Goal: Task Accomplishment & Management: Manage account settings

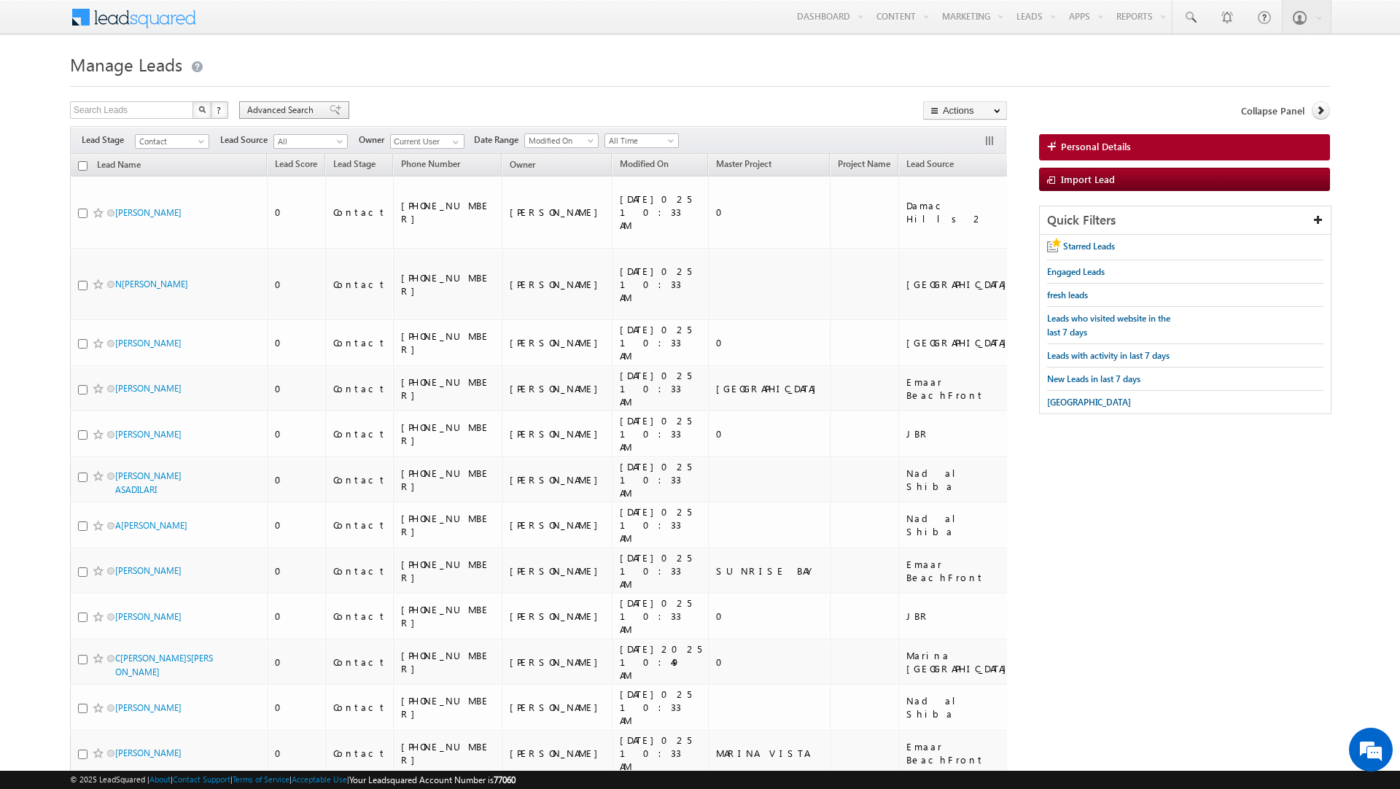
click at [266, 112] on span "Advanced Search" at bounding box center [282, 110] width 71 height 13
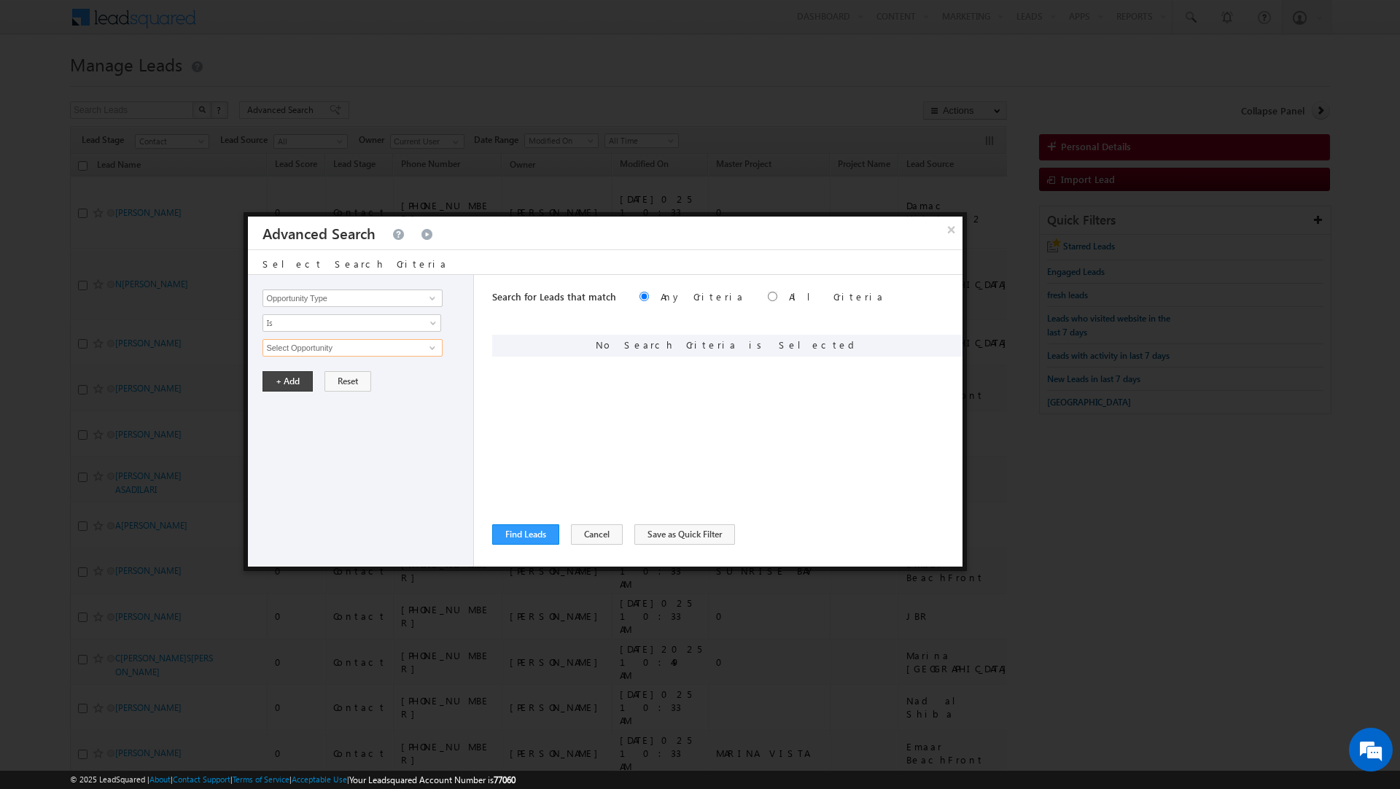
click at [386, 355] on input "Select Opportunity" at bounding box center [351, 347] width 179 height 17
click at [408, 303] on input "Opportunity Type" at bounding box center [351, 297] width 179 height 17
type input "Lead Source"
click at [354, 349] on span "None Selected" at bounding box center [346, 348] width 166 height 16
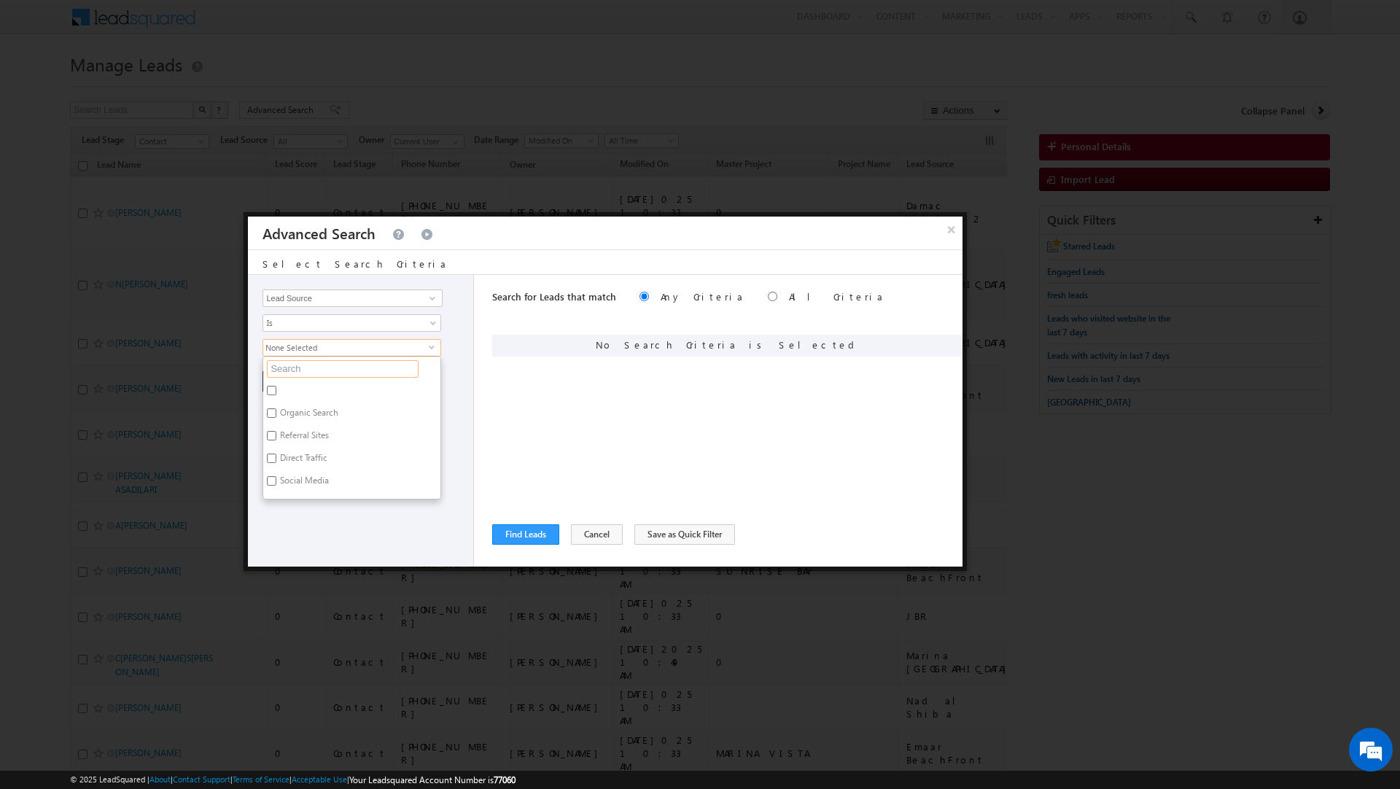
click at [321, 370] on input "text" at bounding box center [343, 368] width 152 height 17
type input "azizi"
click at [274, 394] on input "[PERSON_NAME] [DATE].xlsx - [DATE]" at bounding box center [271, 390] width 9 height 9
checkbox input "true"
click at [273, 416] on input "[PERSON_NAME] [DATE].xlsx - Till [DATE]" at bounding box center [271, 412] width 9 height 9
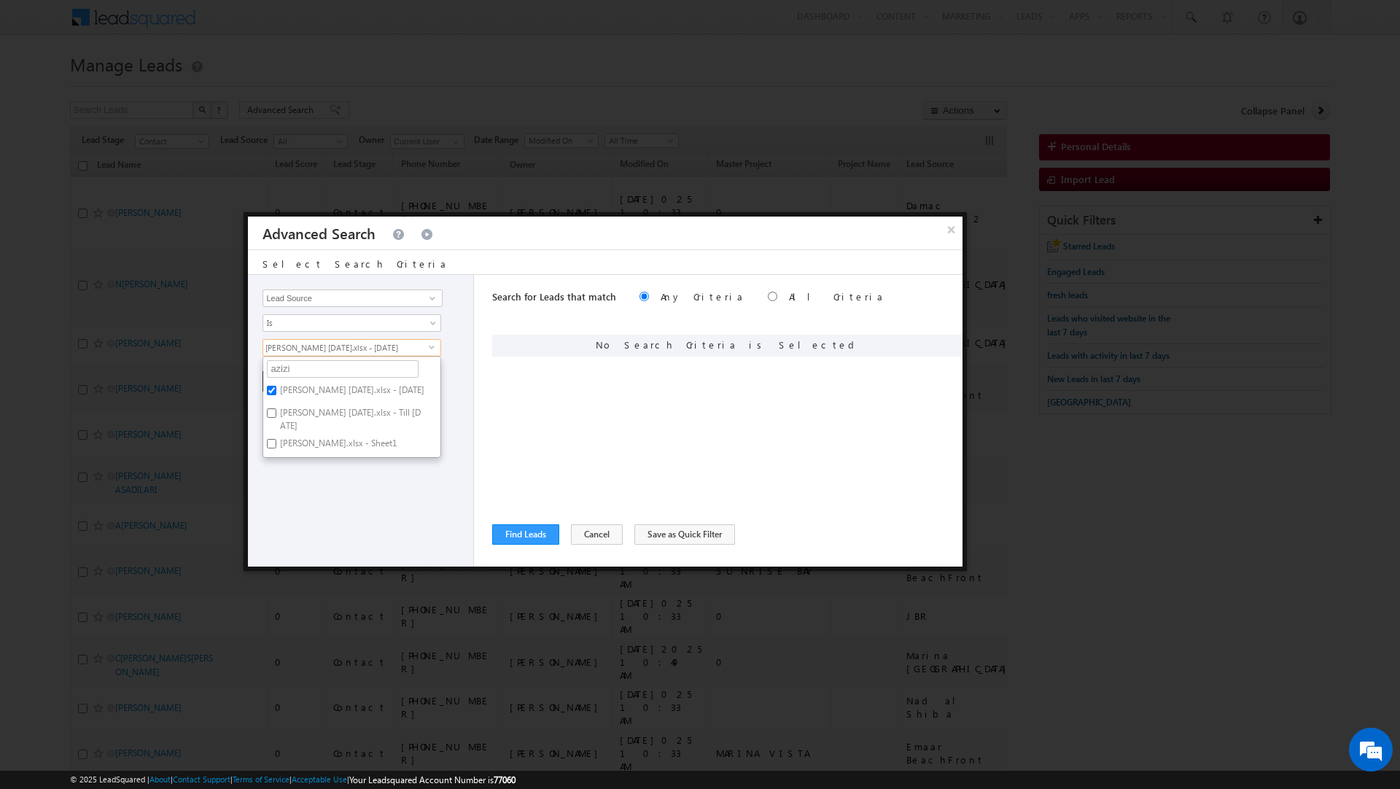
checkbox input "true"
click at [513, 537] on button "Find Leads" at bounding box center [525, 534] width 67 height 20
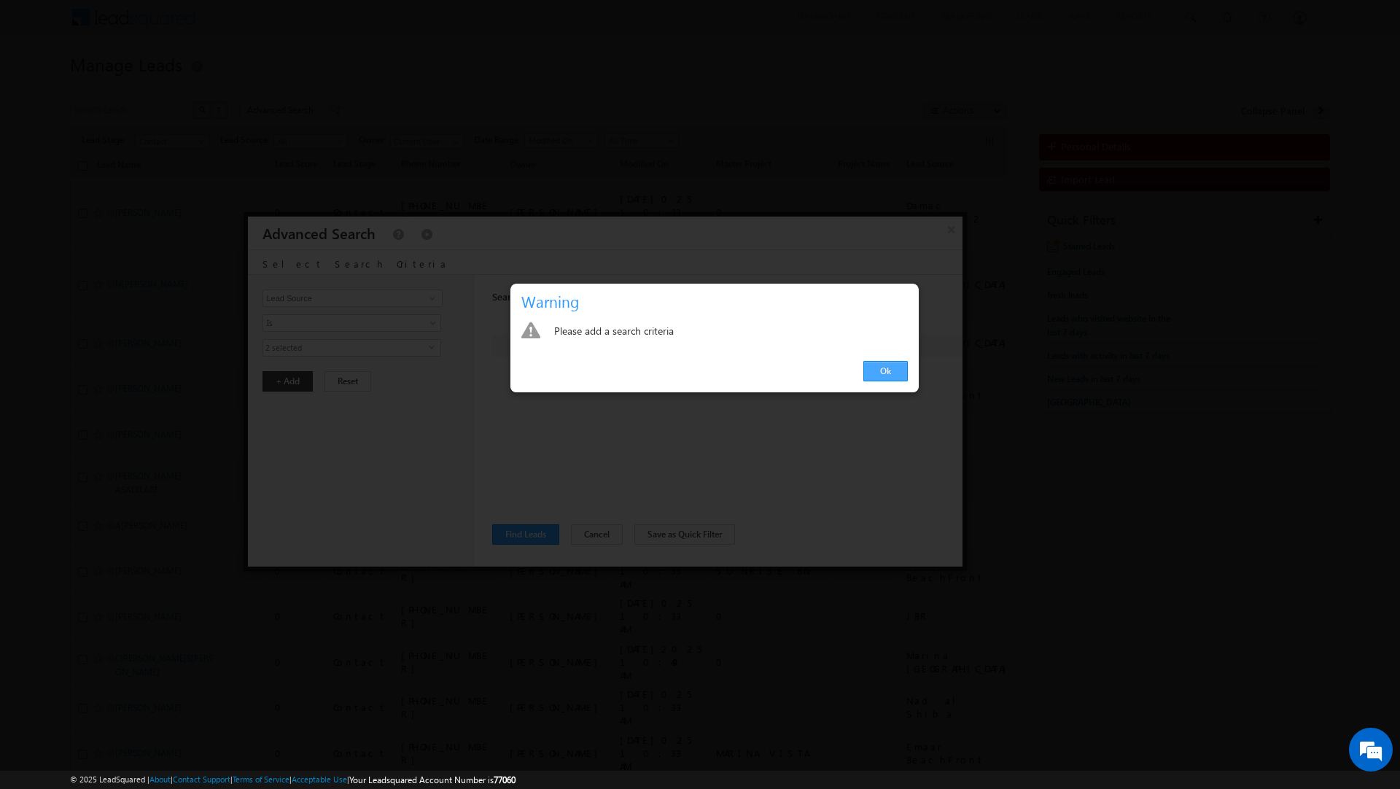
click at [882, 379] on link "Ok" at bounding box center [885, 371] width 44 height 20
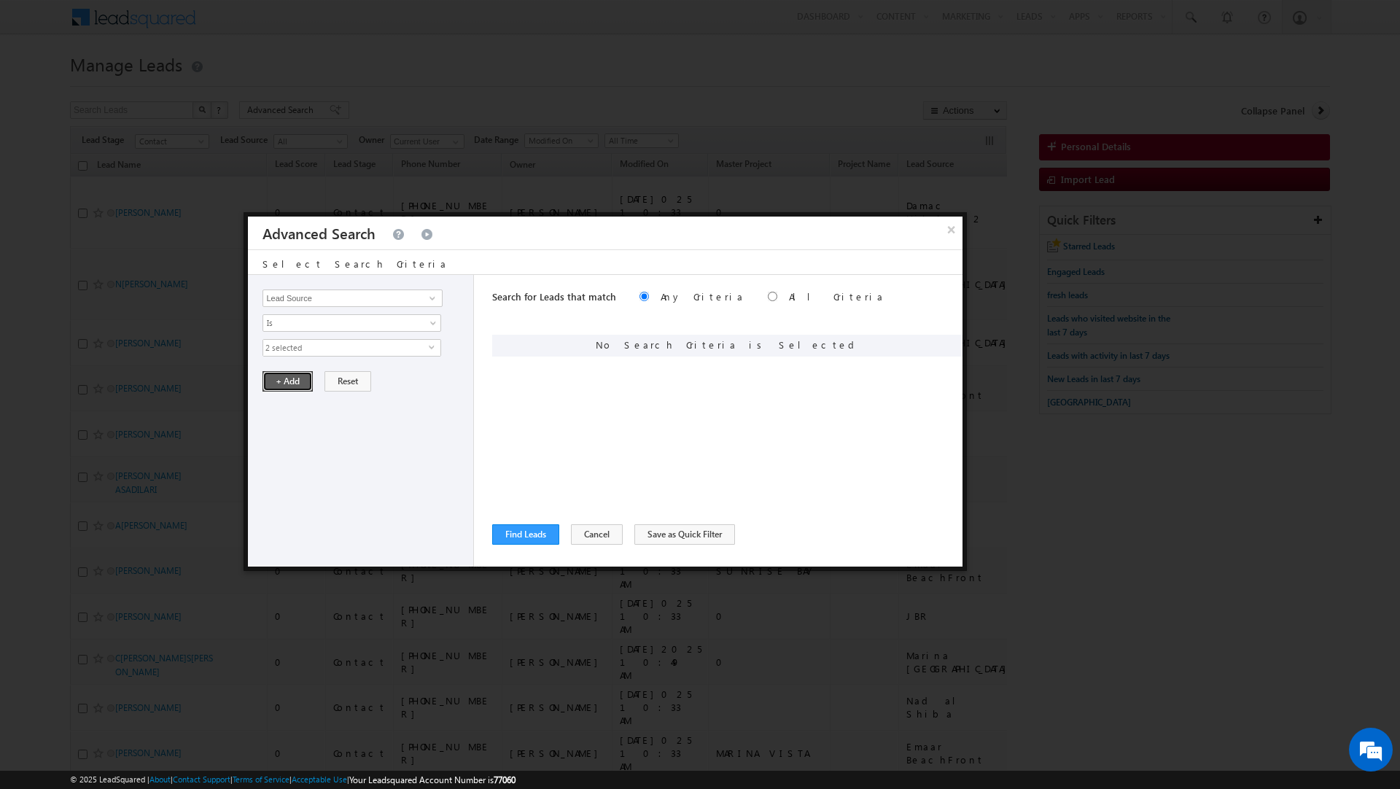
click at [306, 387] on button "+ Add" at bounding box center [287, 381] width 50 height 20
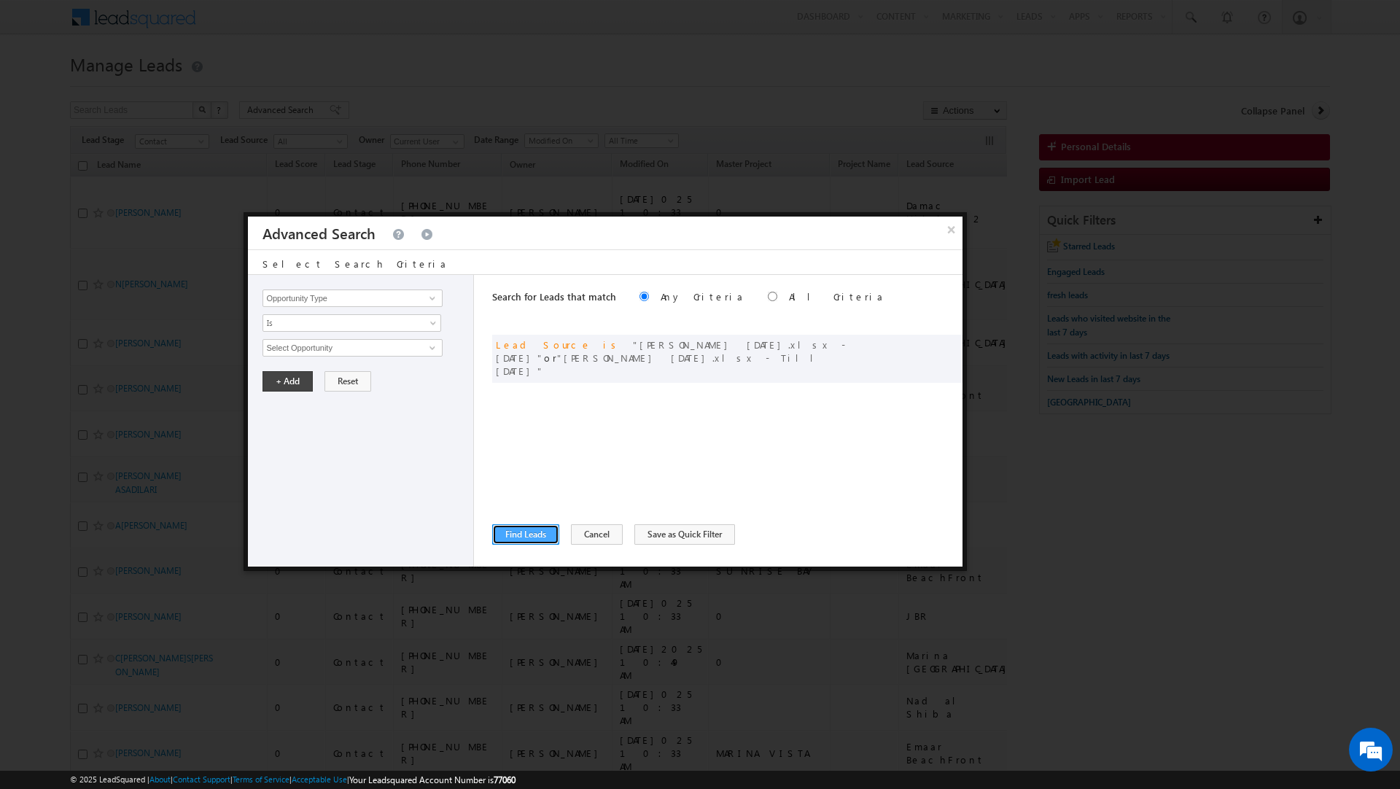
click at [536, 539] on button "Find Leads" at bounding box center [525, 534] width 67 height 20
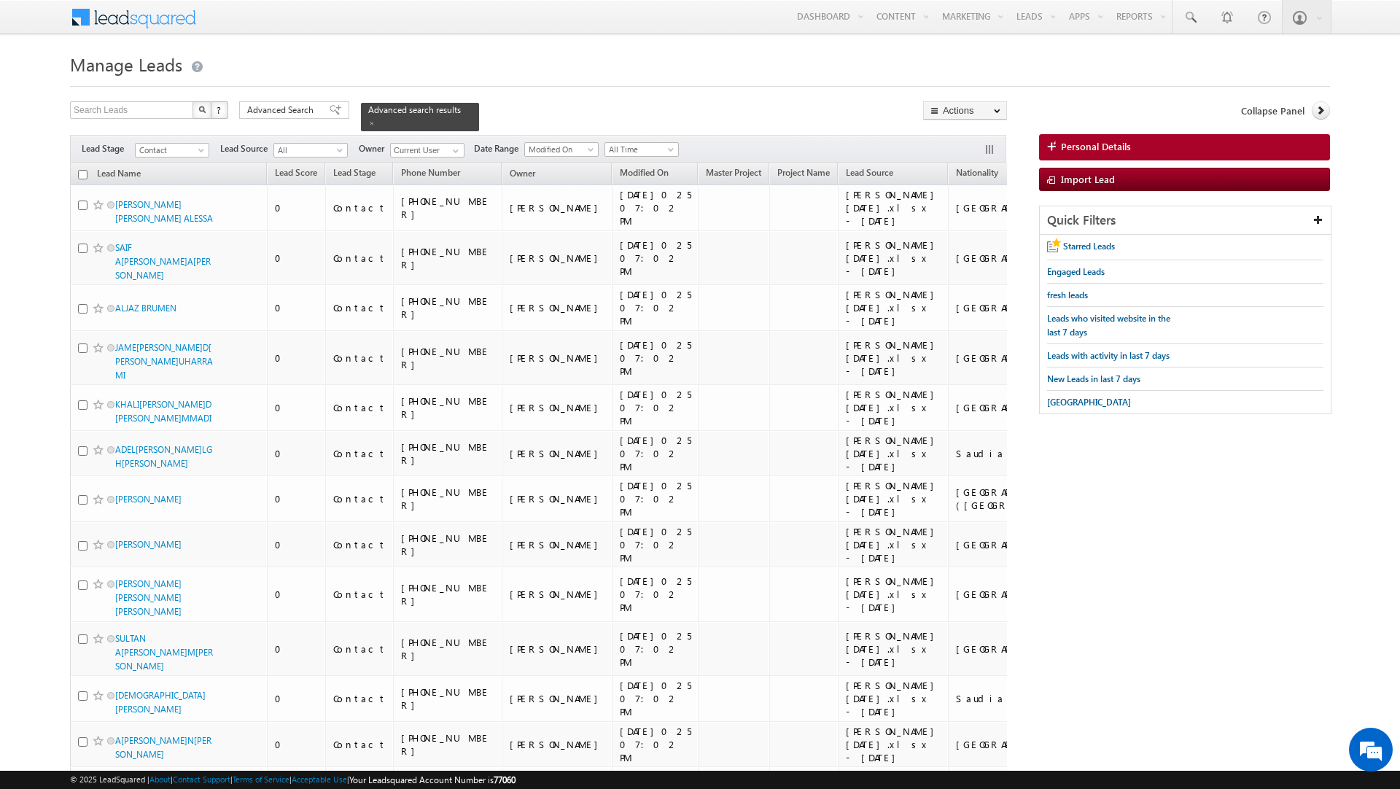
click at [83, 171] on input "checkbox" at bounding box center [82, 174] width 9 height 9
checkbox input "true"
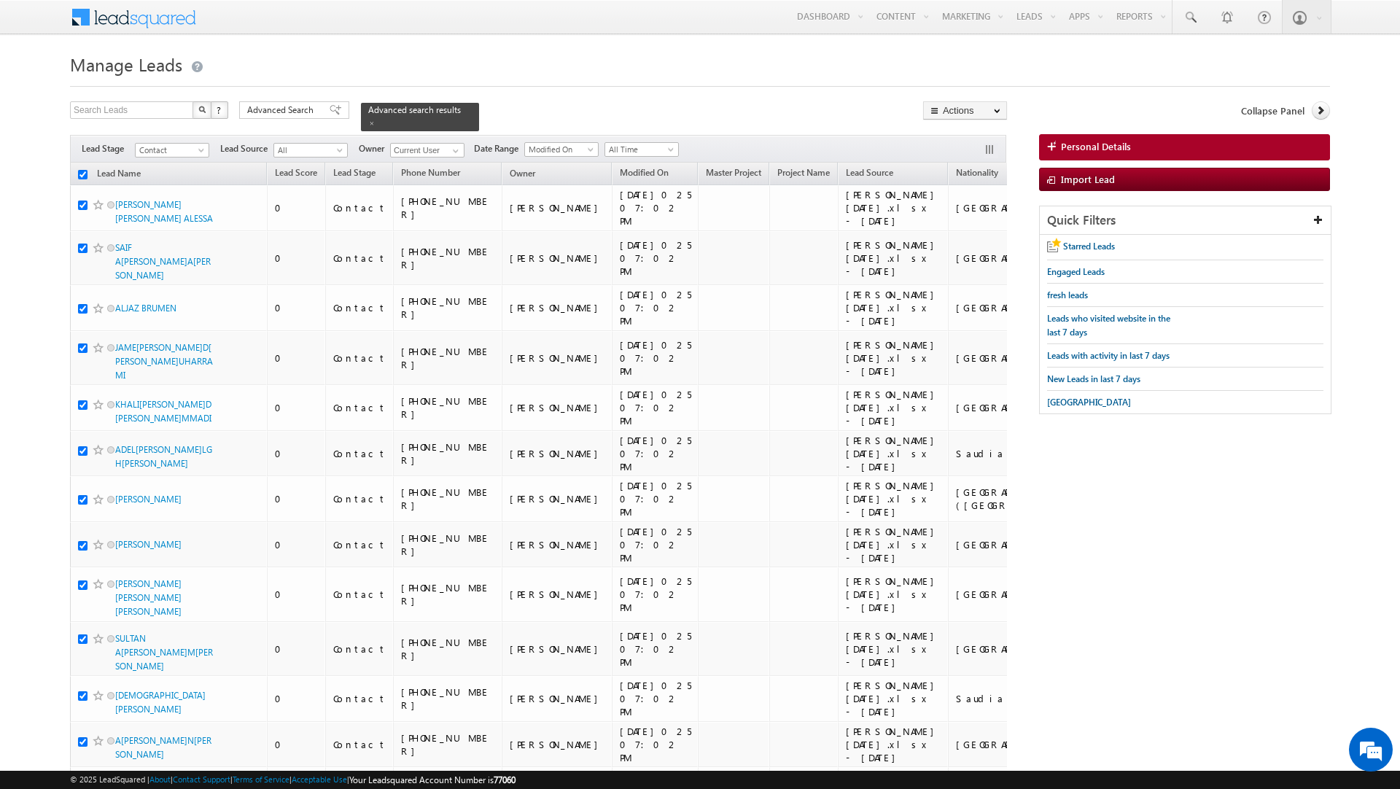
checkbox input "true"
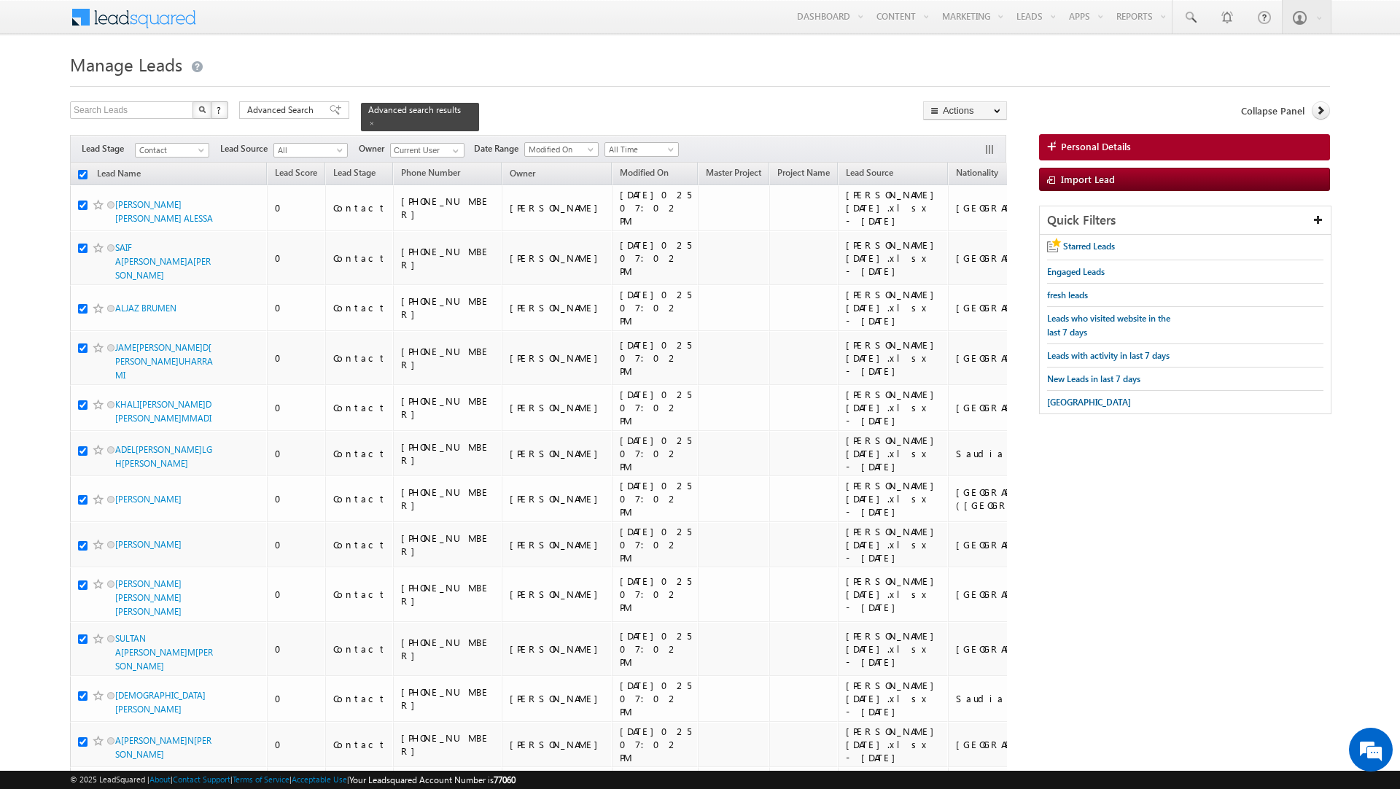
checkbox input "true"
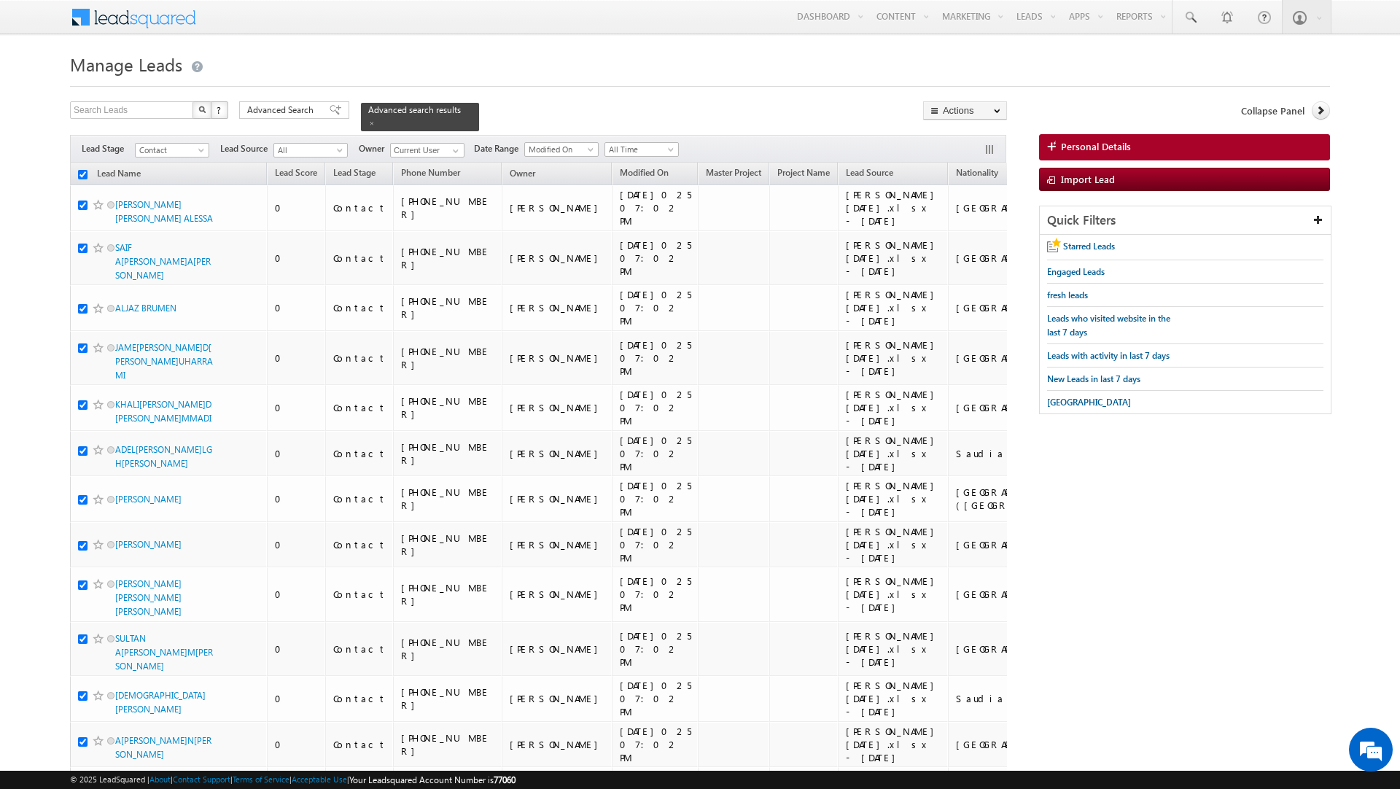
checkbox input "true"
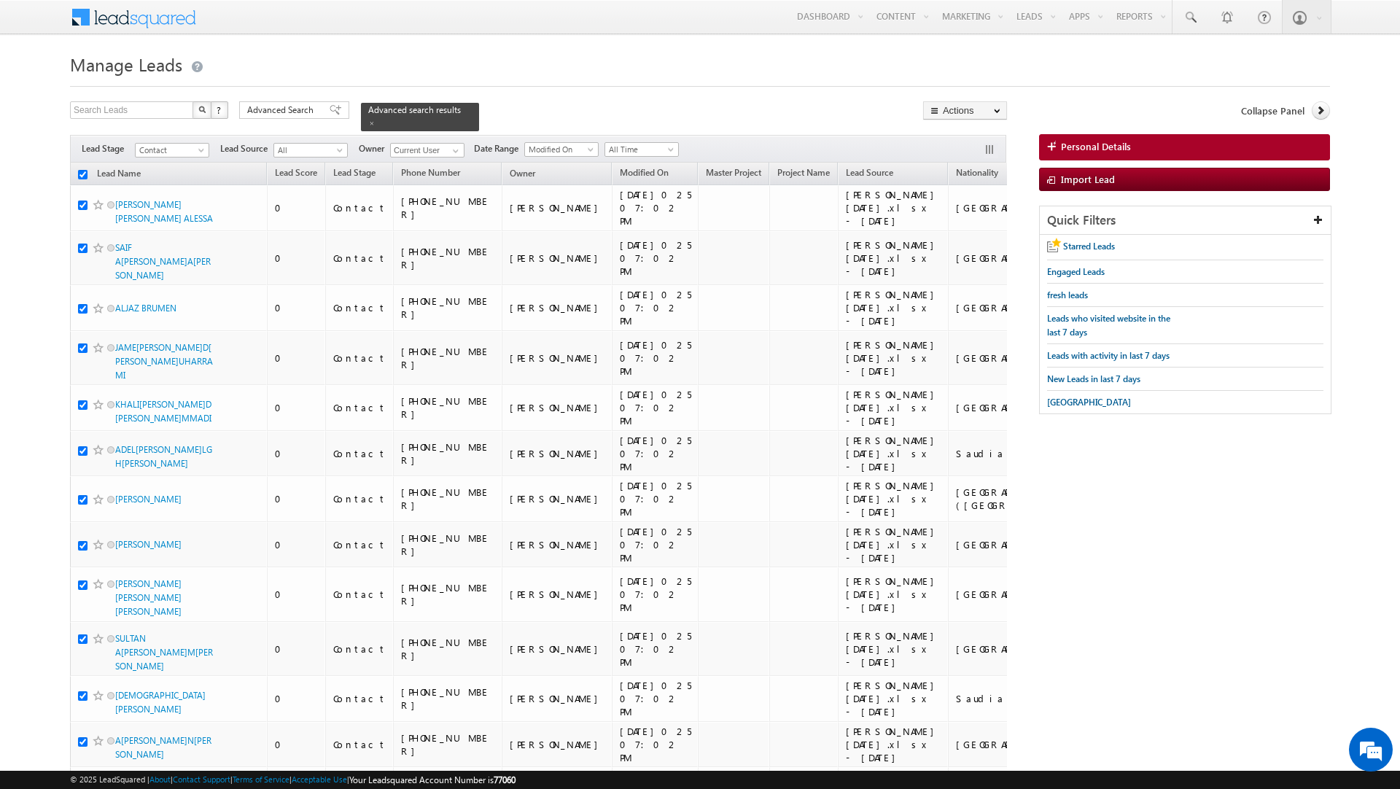
checkbox input "true"
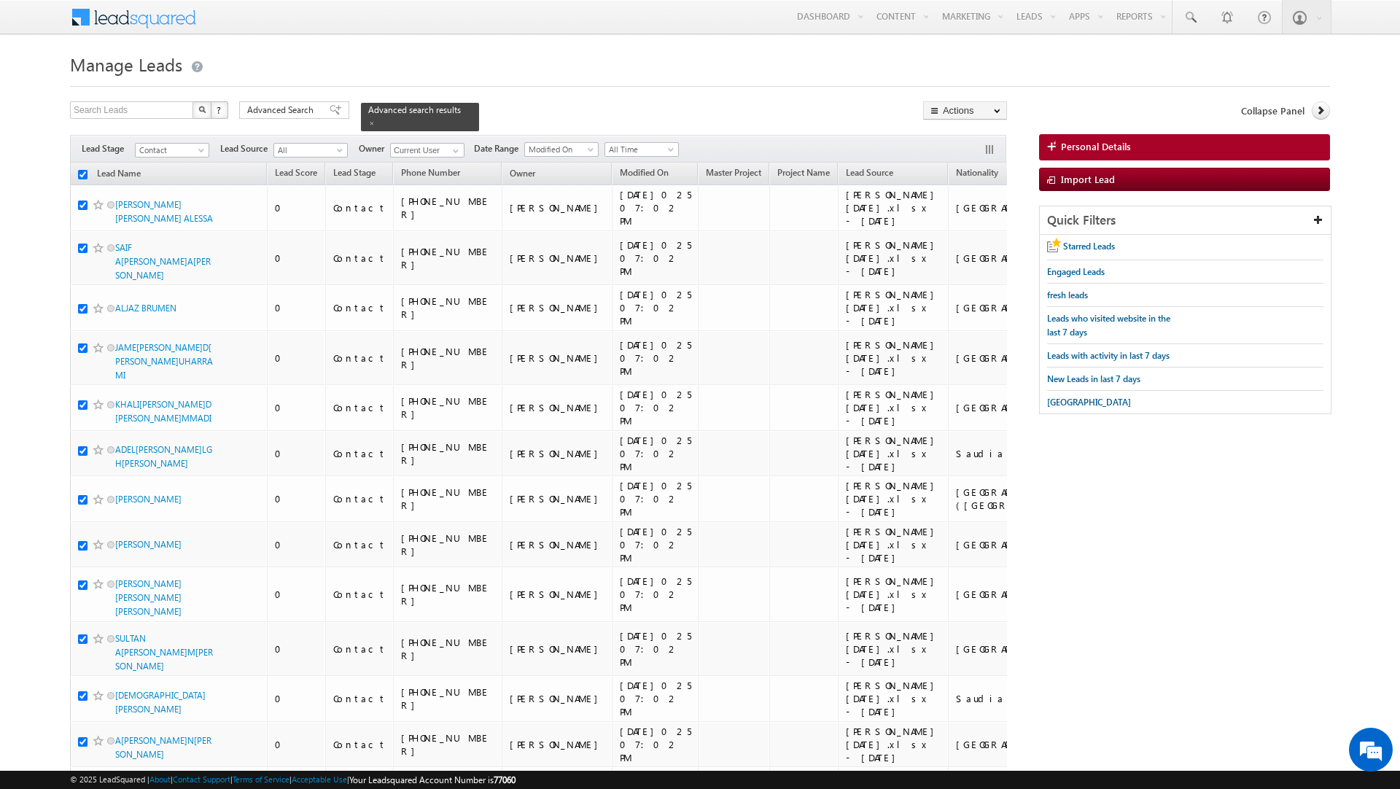
checkbox input "true"
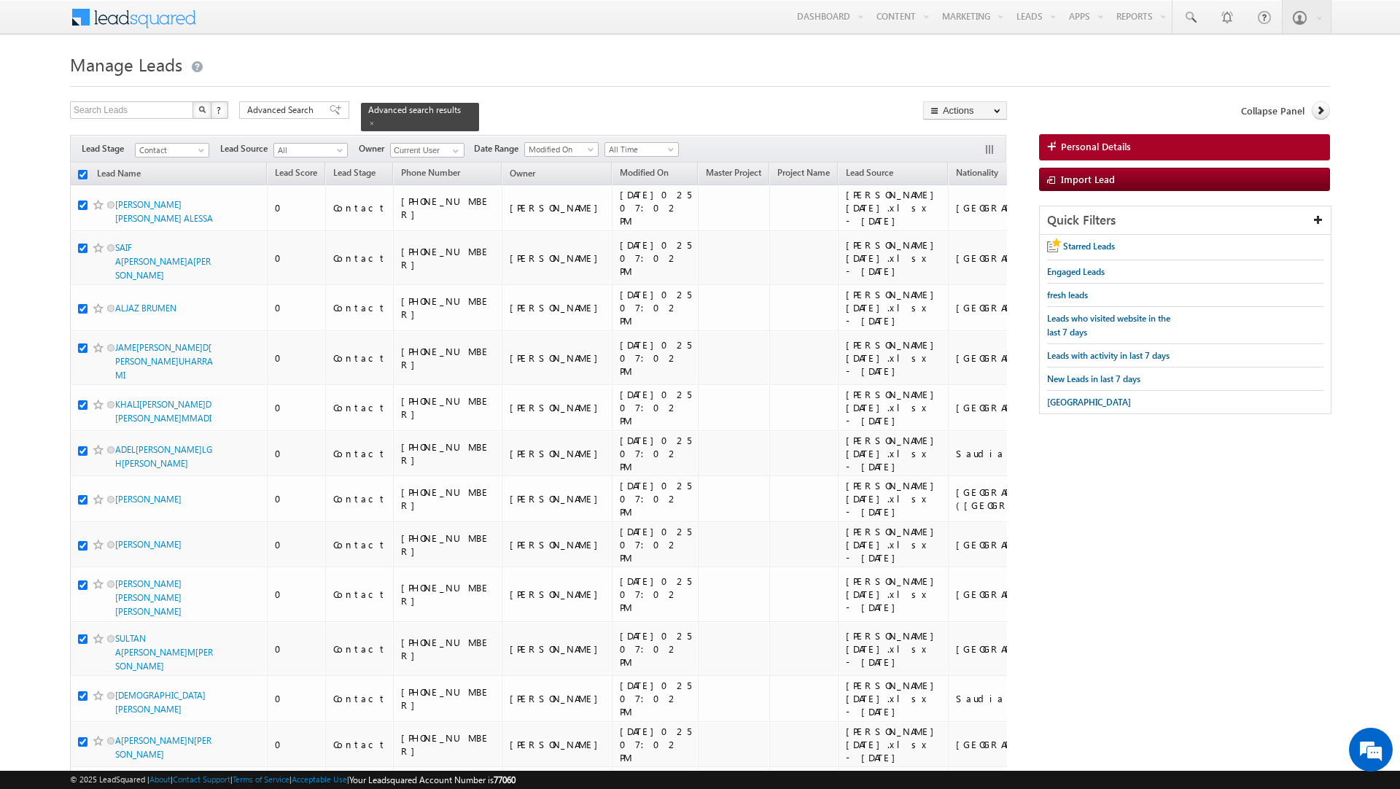
checkbox input "true"
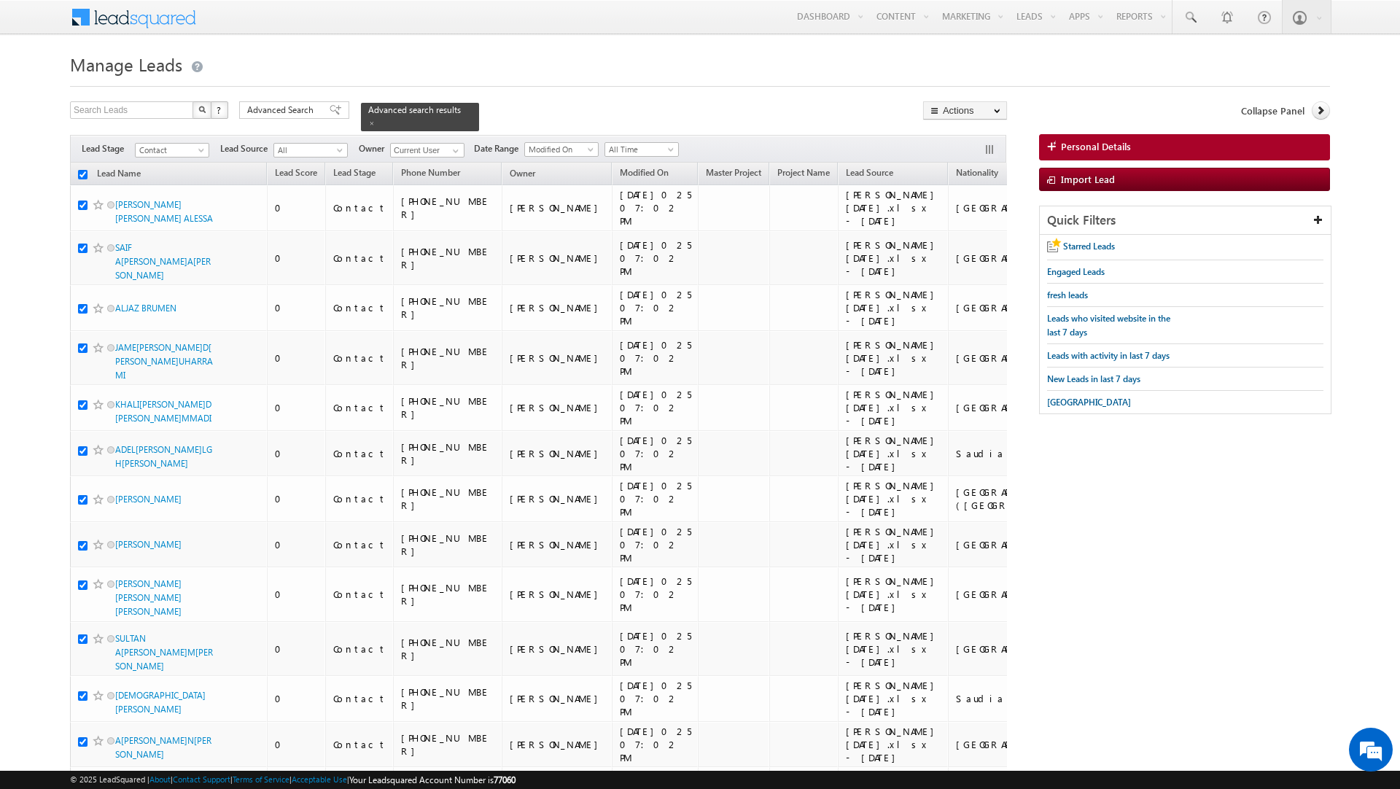
checkbox input "true"
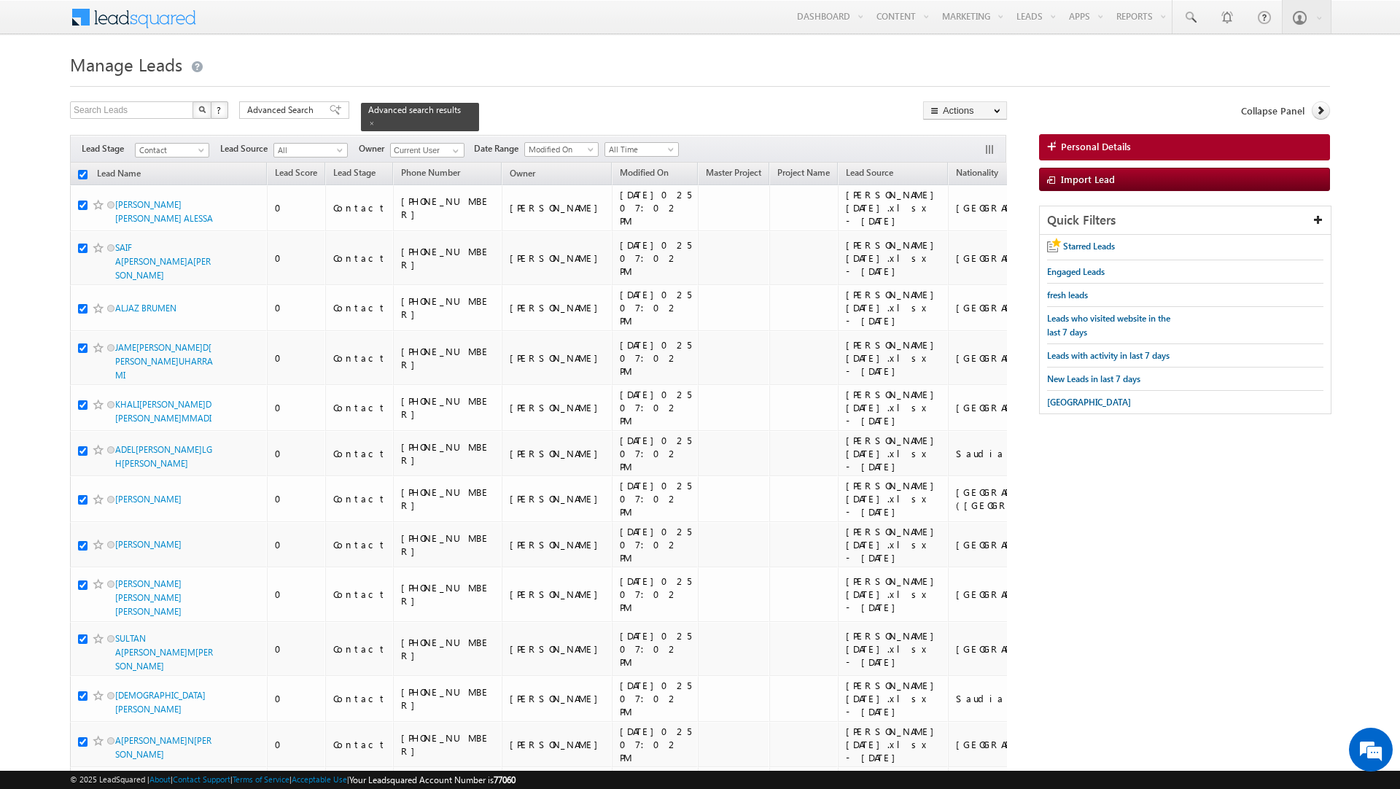
checkbox input "true"
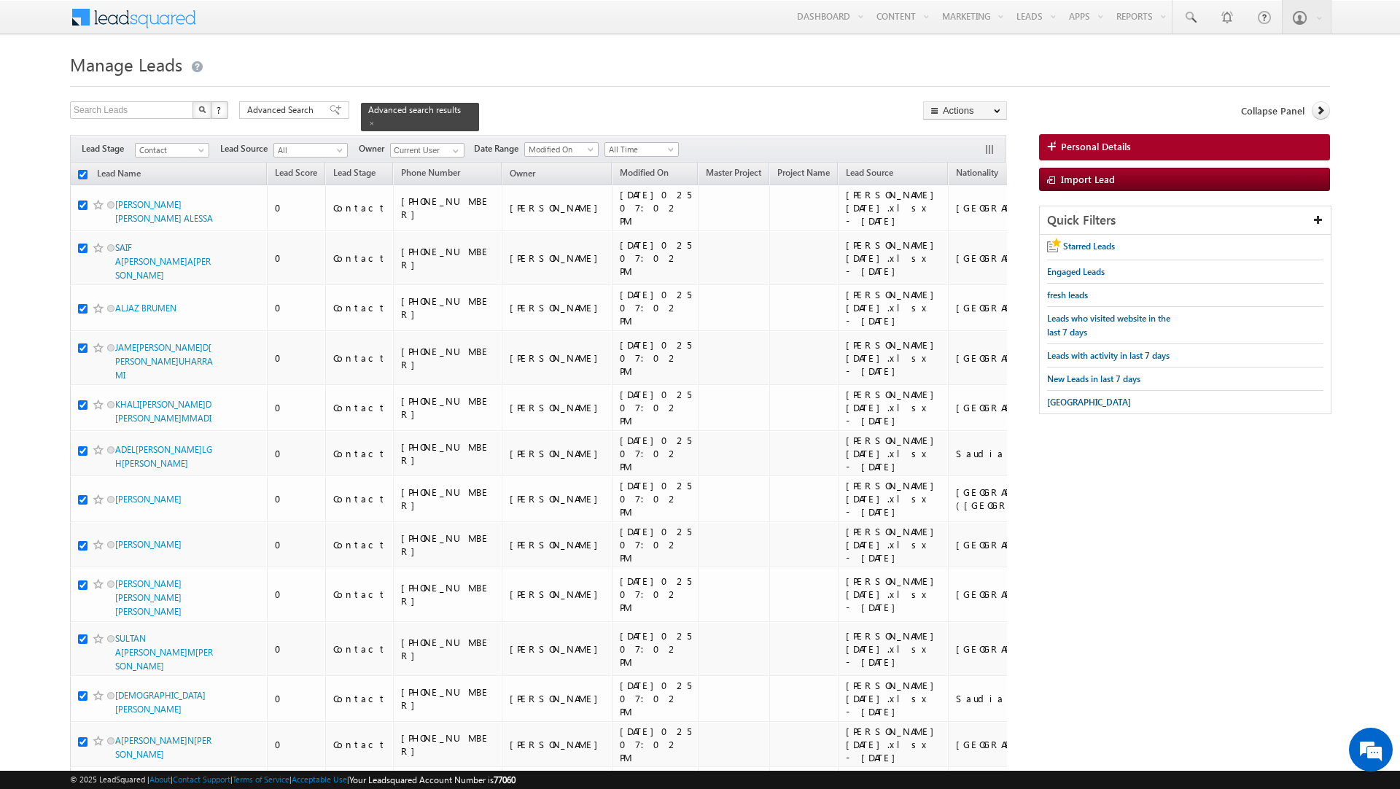
checkbox input "true"
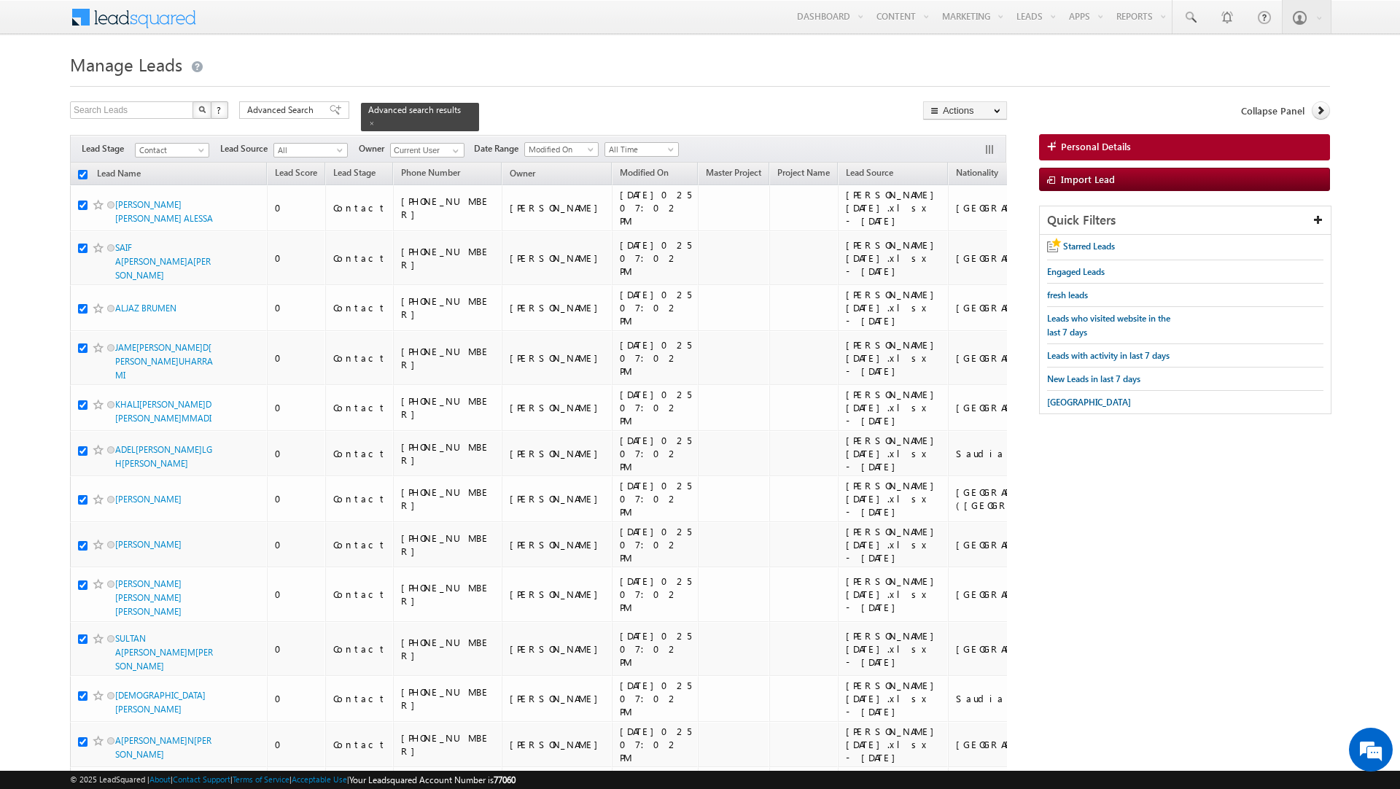
checkbox input "true"
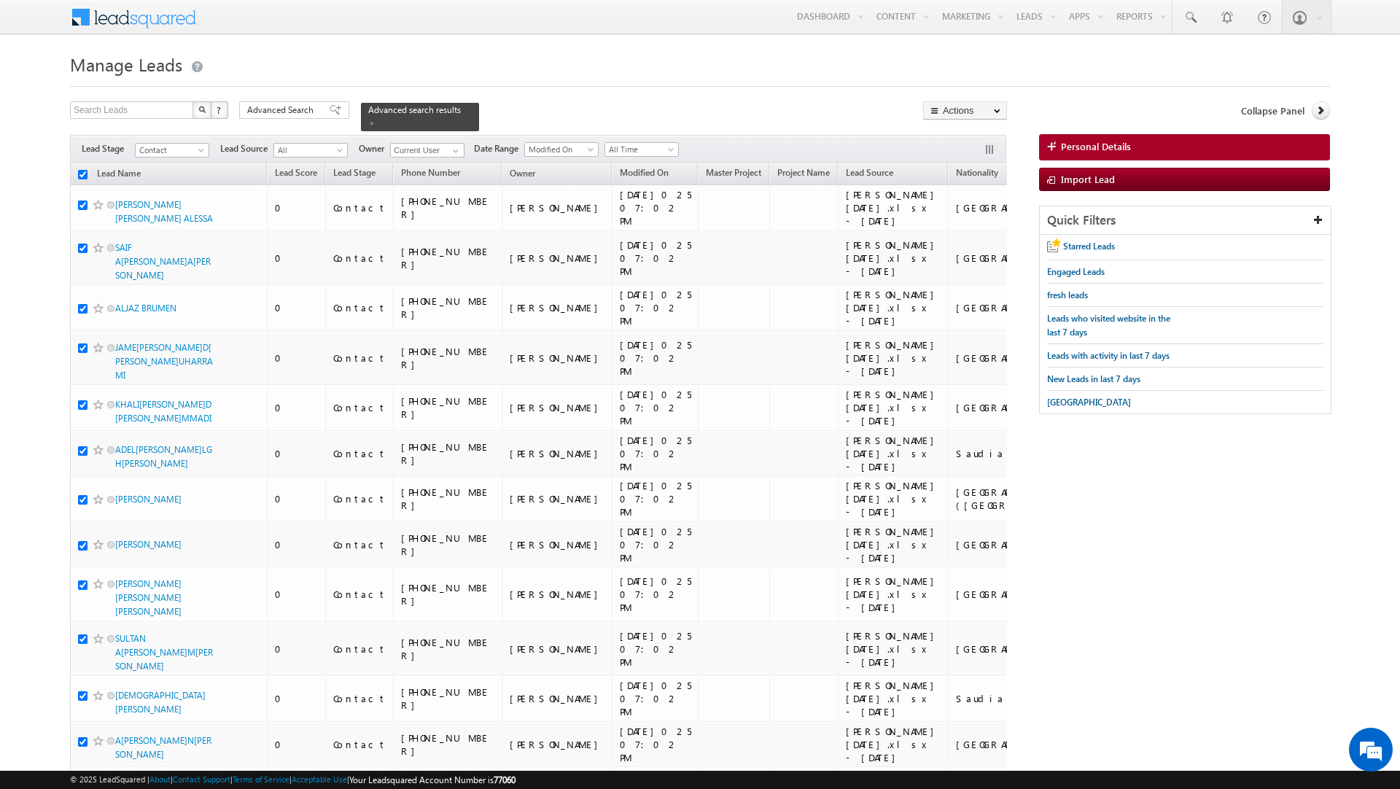
checkbox input "true"
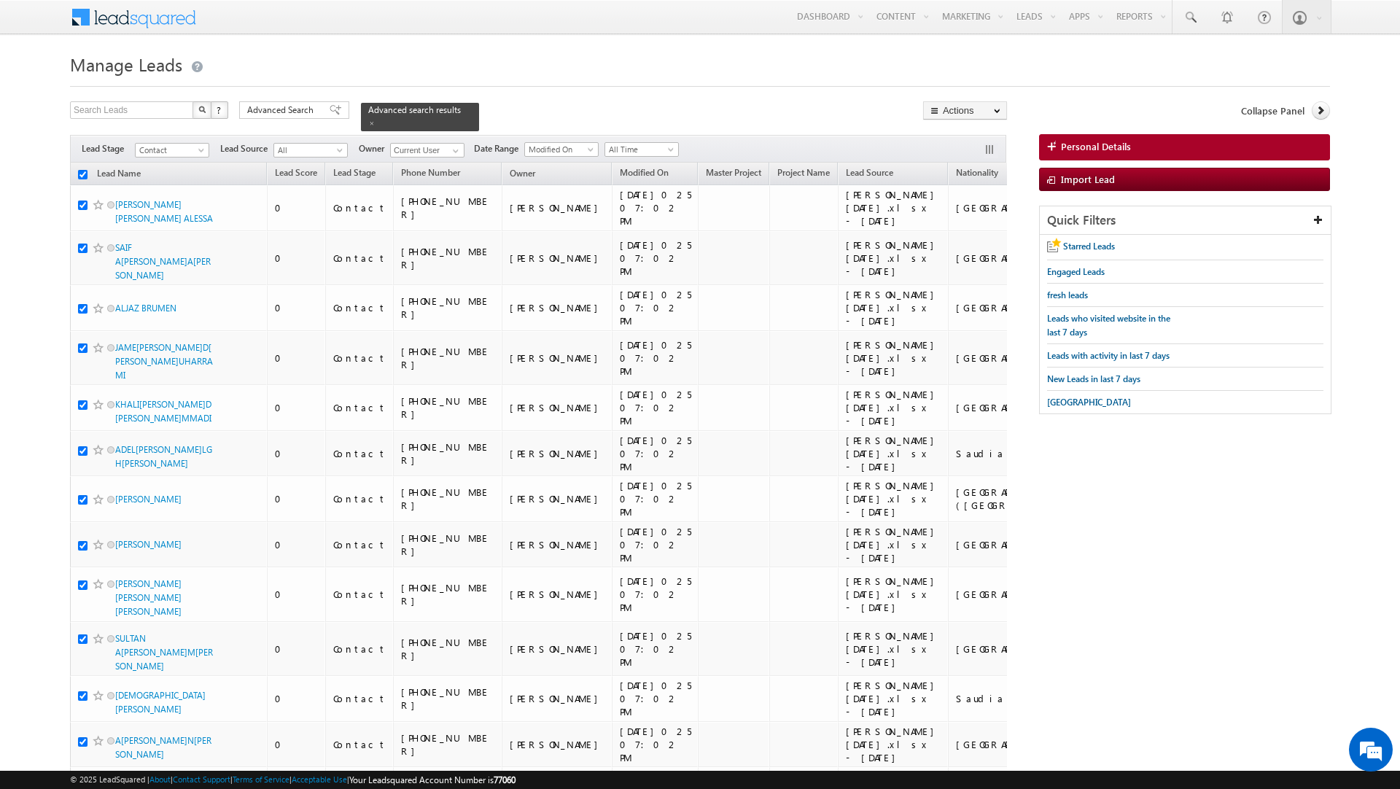
checkbox input "true"
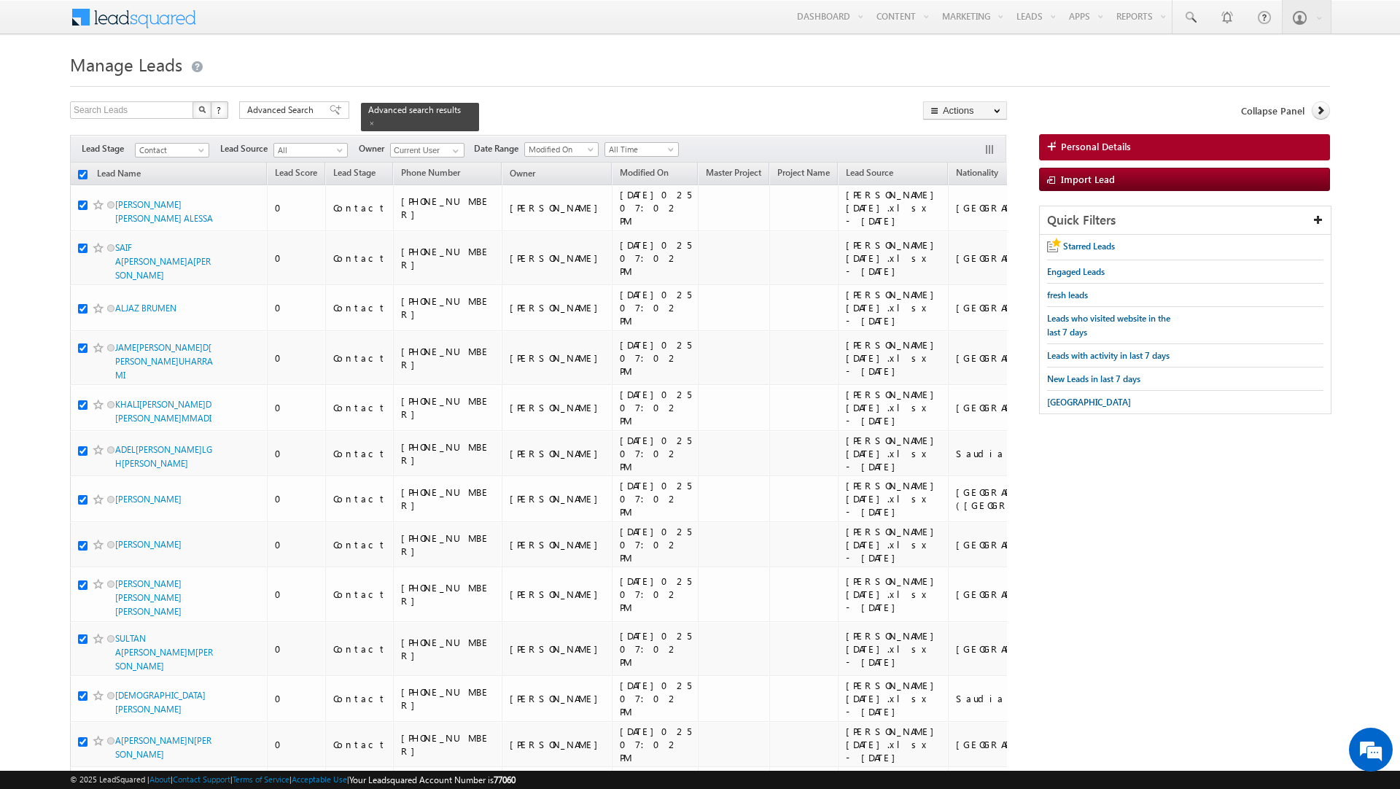
checkbox input "true"
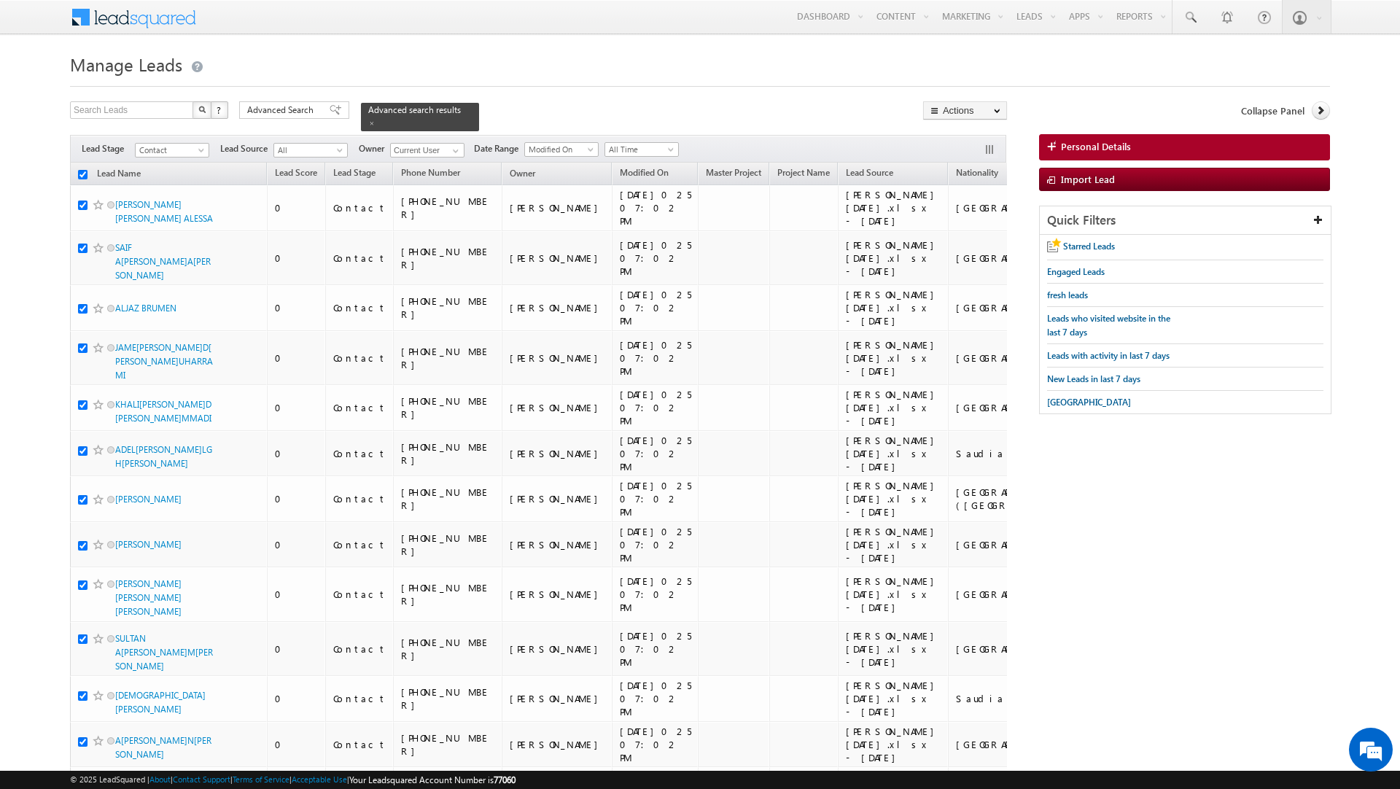
checkbox input "true"
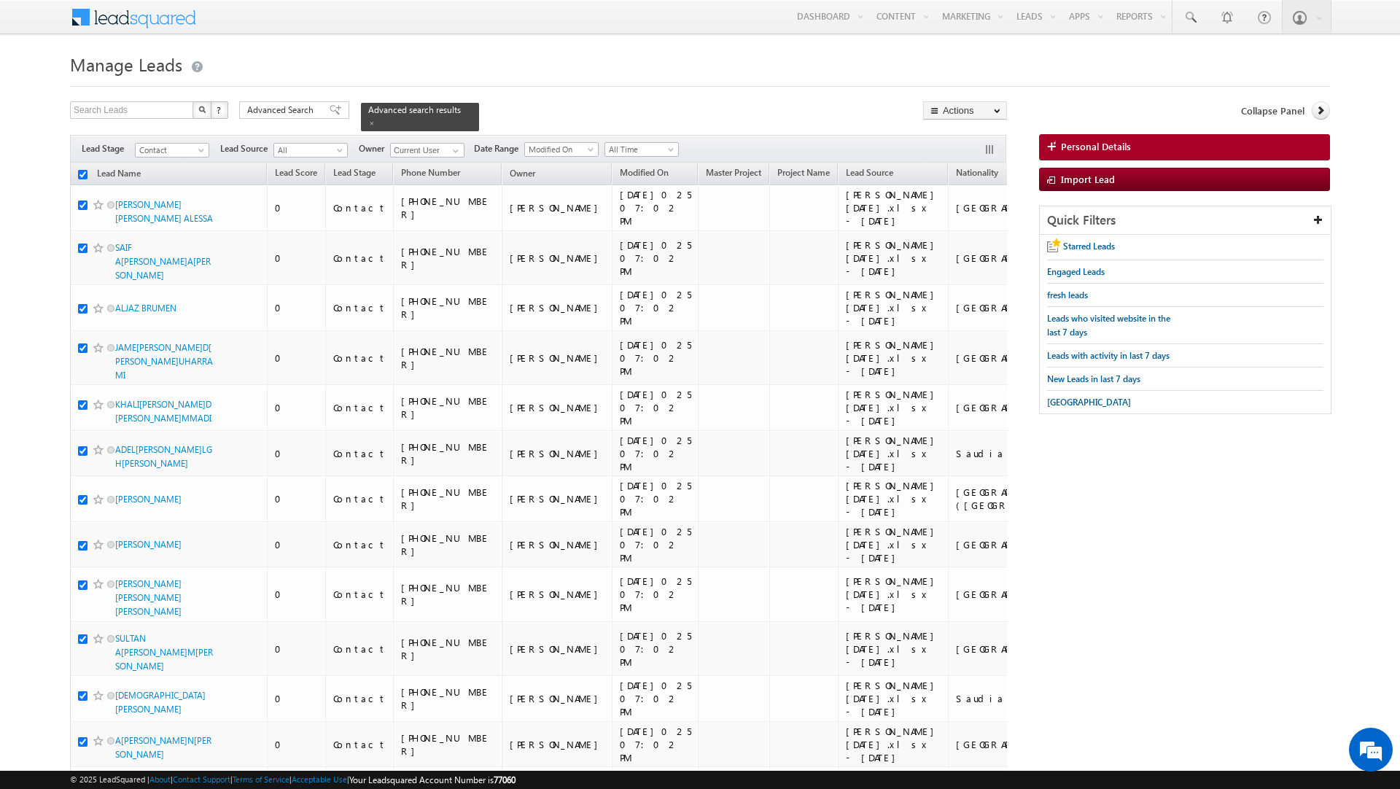
checkbox input "true"
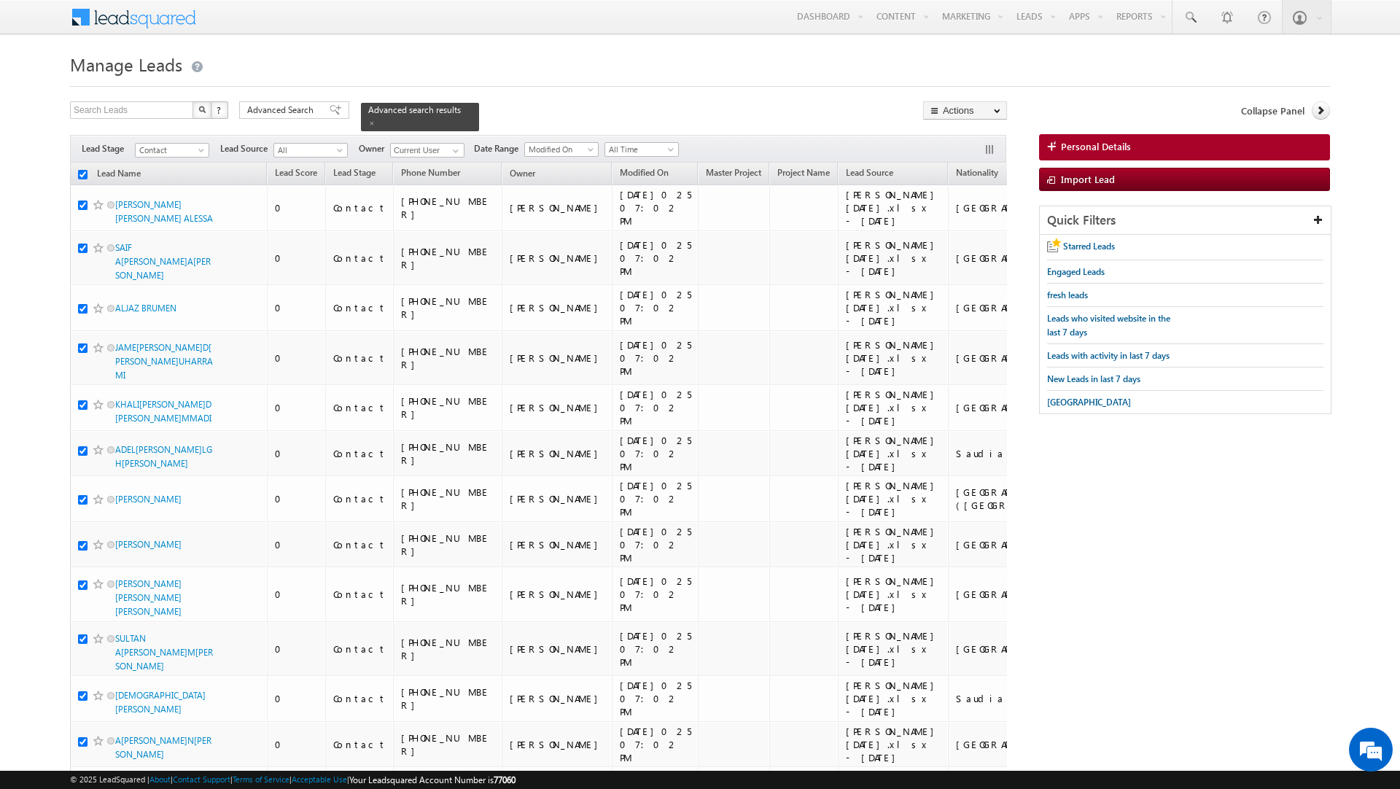
checkbox input "true"
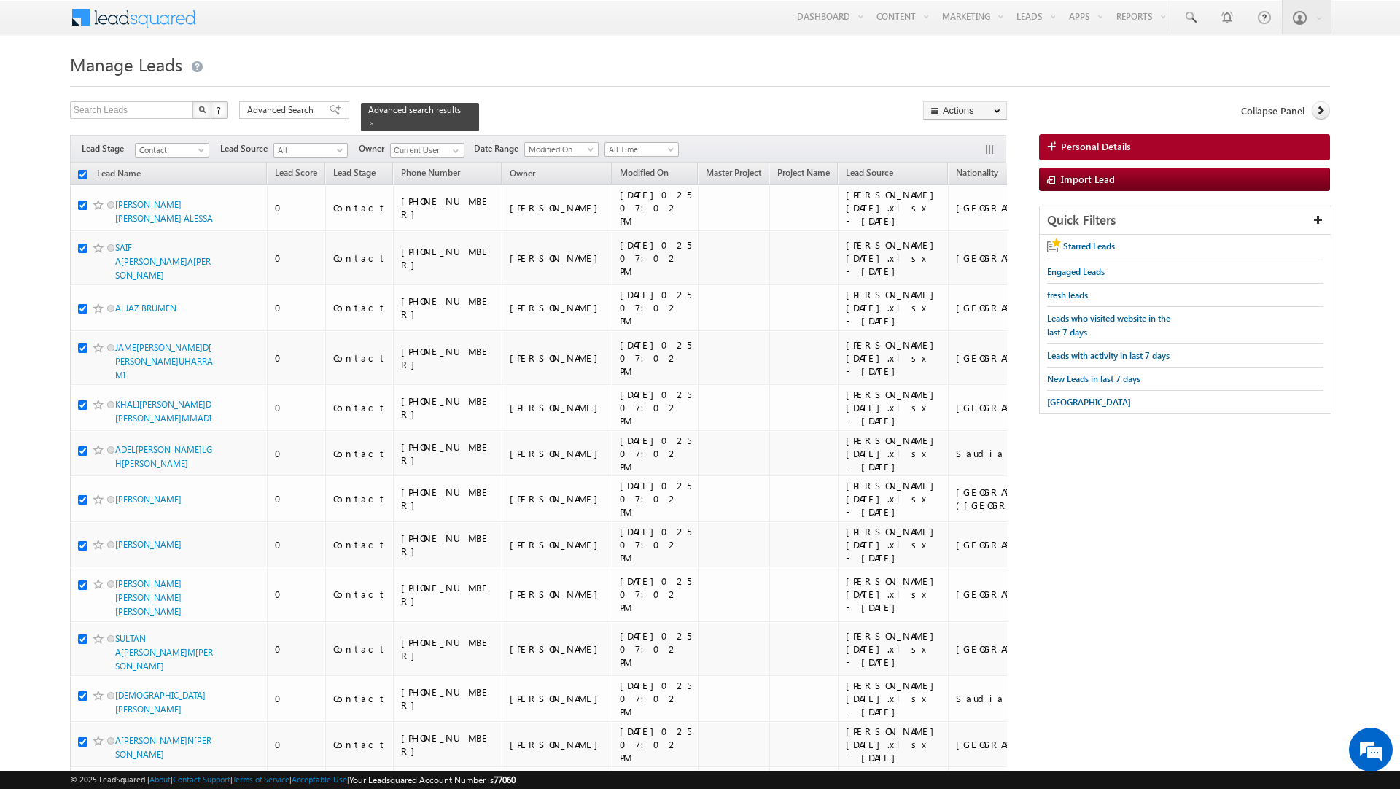
checkbox input "true"
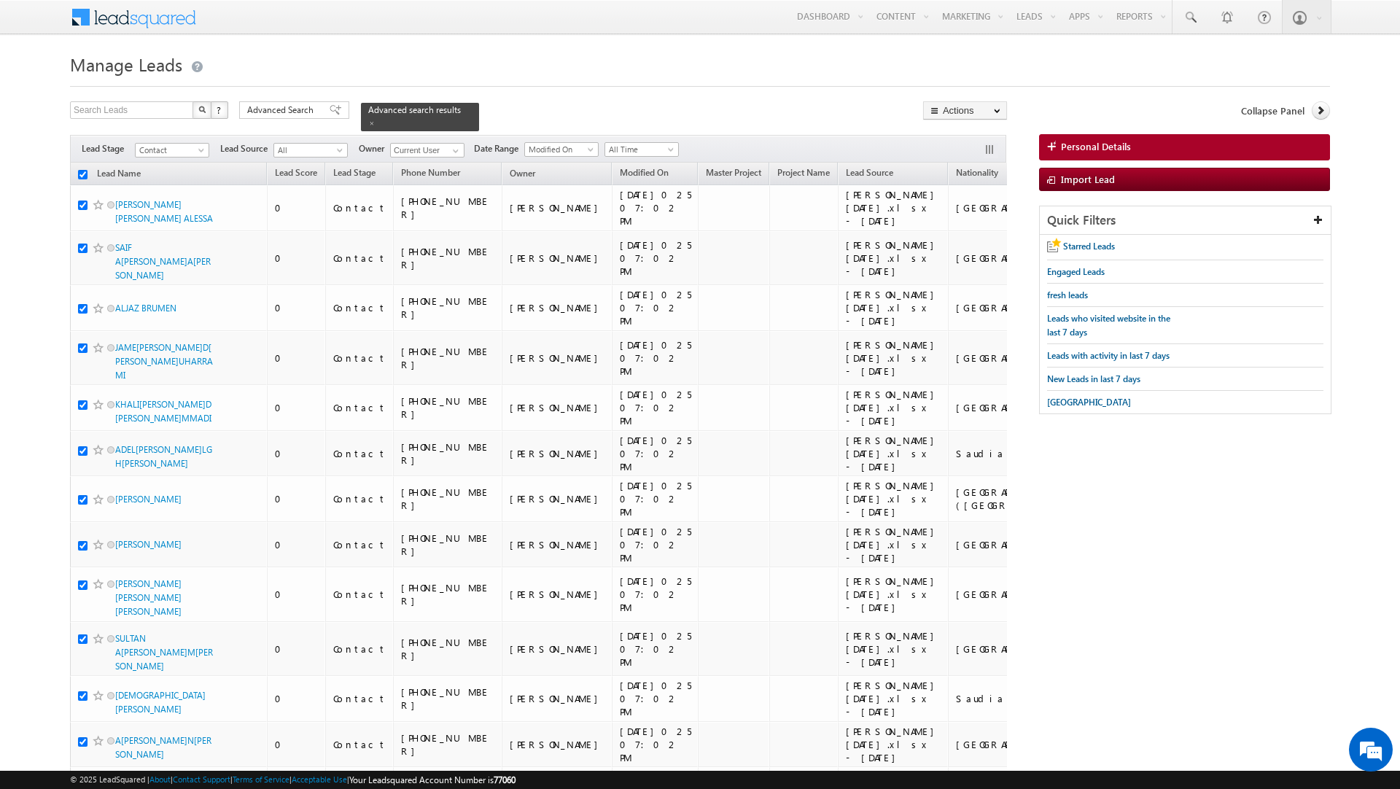
checkbox input "true"
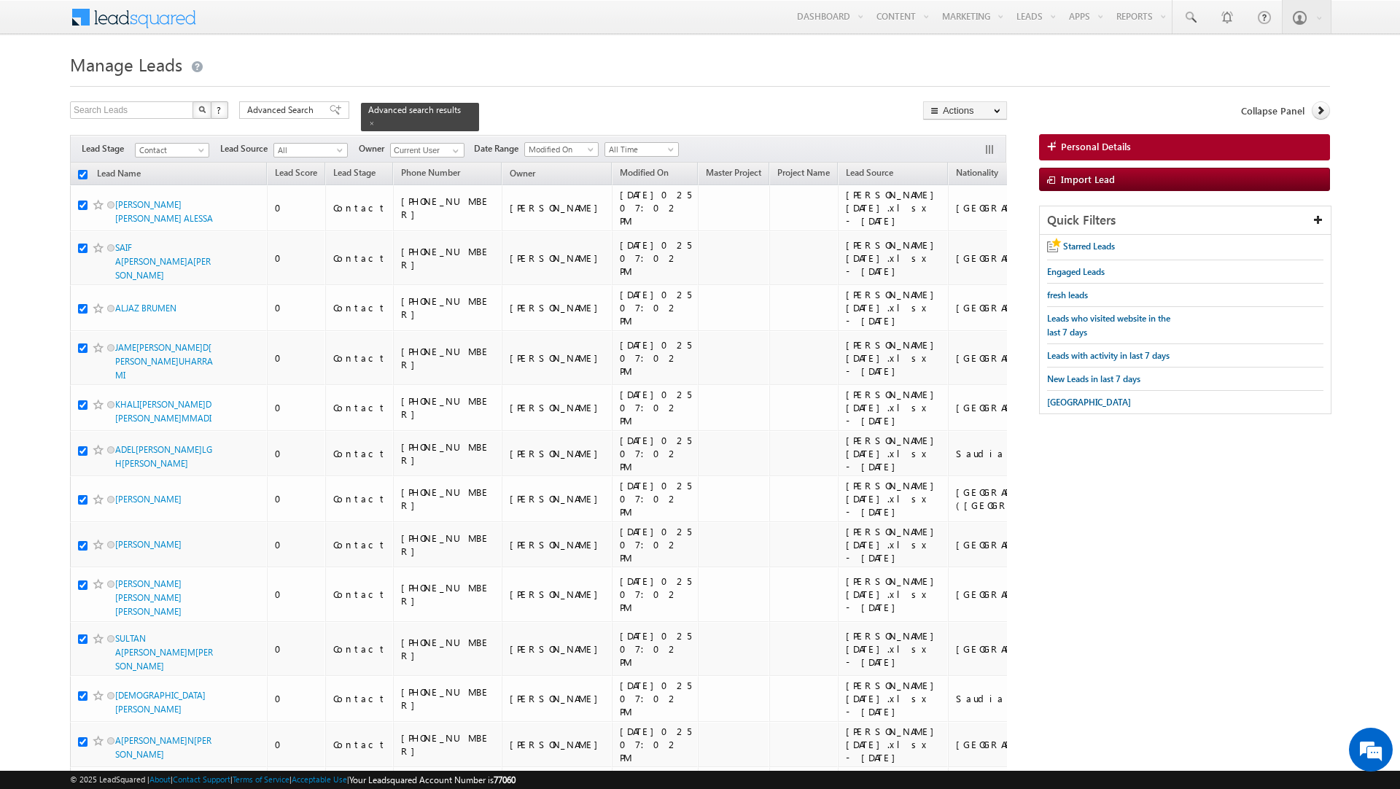
checkbox input "true"
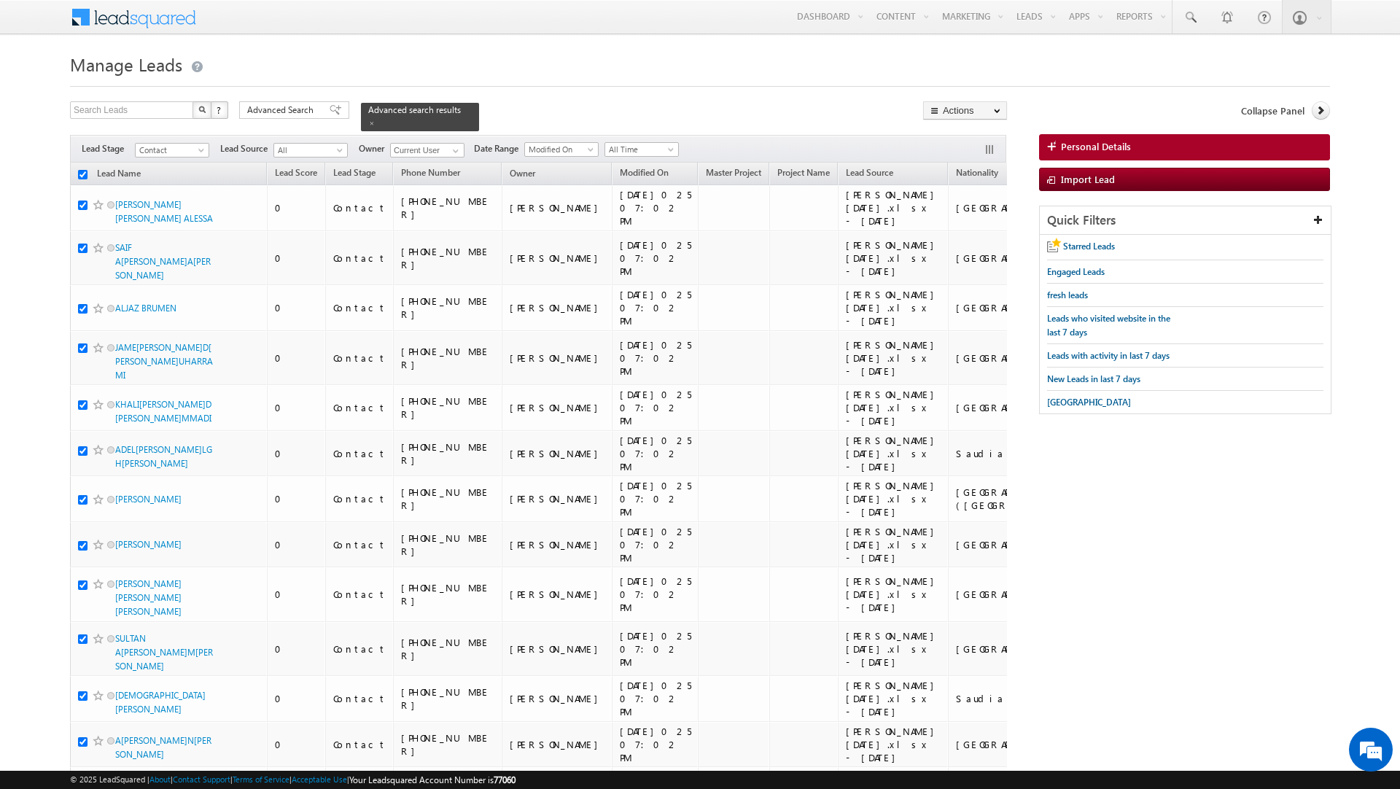
checkbox input "true"
click at [956, 238] on link "Change Owner" at bounding box center [965, 235] width 82 height 17
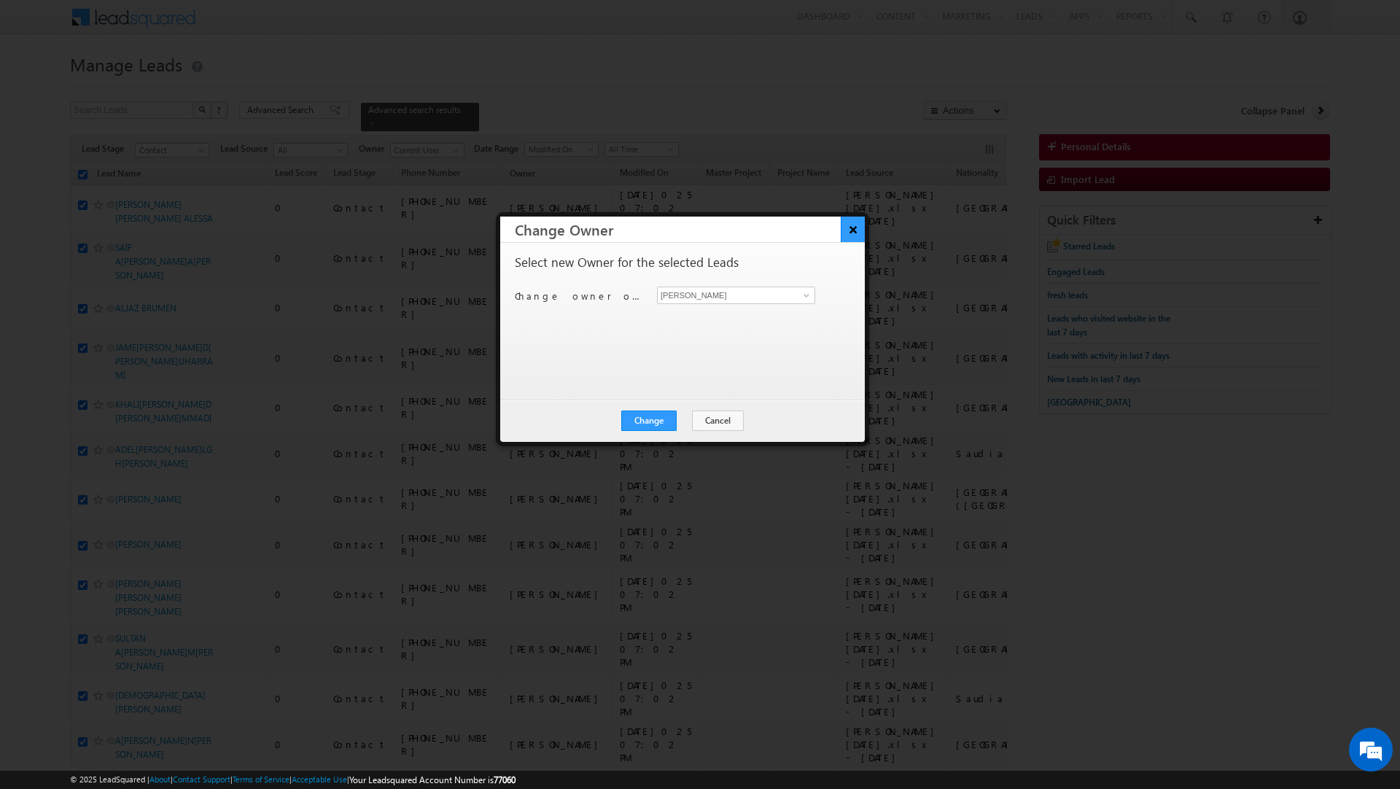
click at [847, 236] on button "×" at bounding box center [853, 230] width 24 height 26
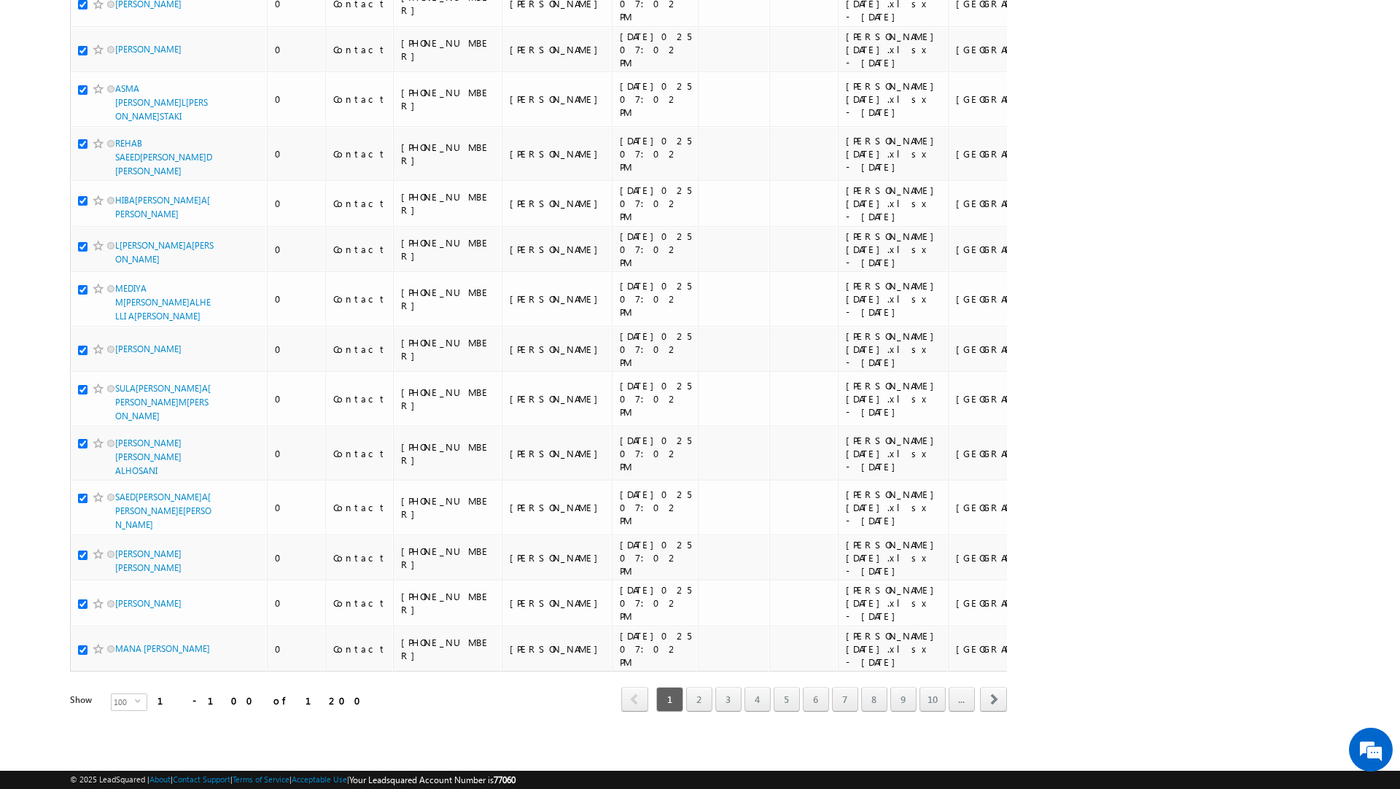
scroll to position [5425, 0]
click at [135, 699] on span "select" at bounding box center [141, 701] width 12 height 7
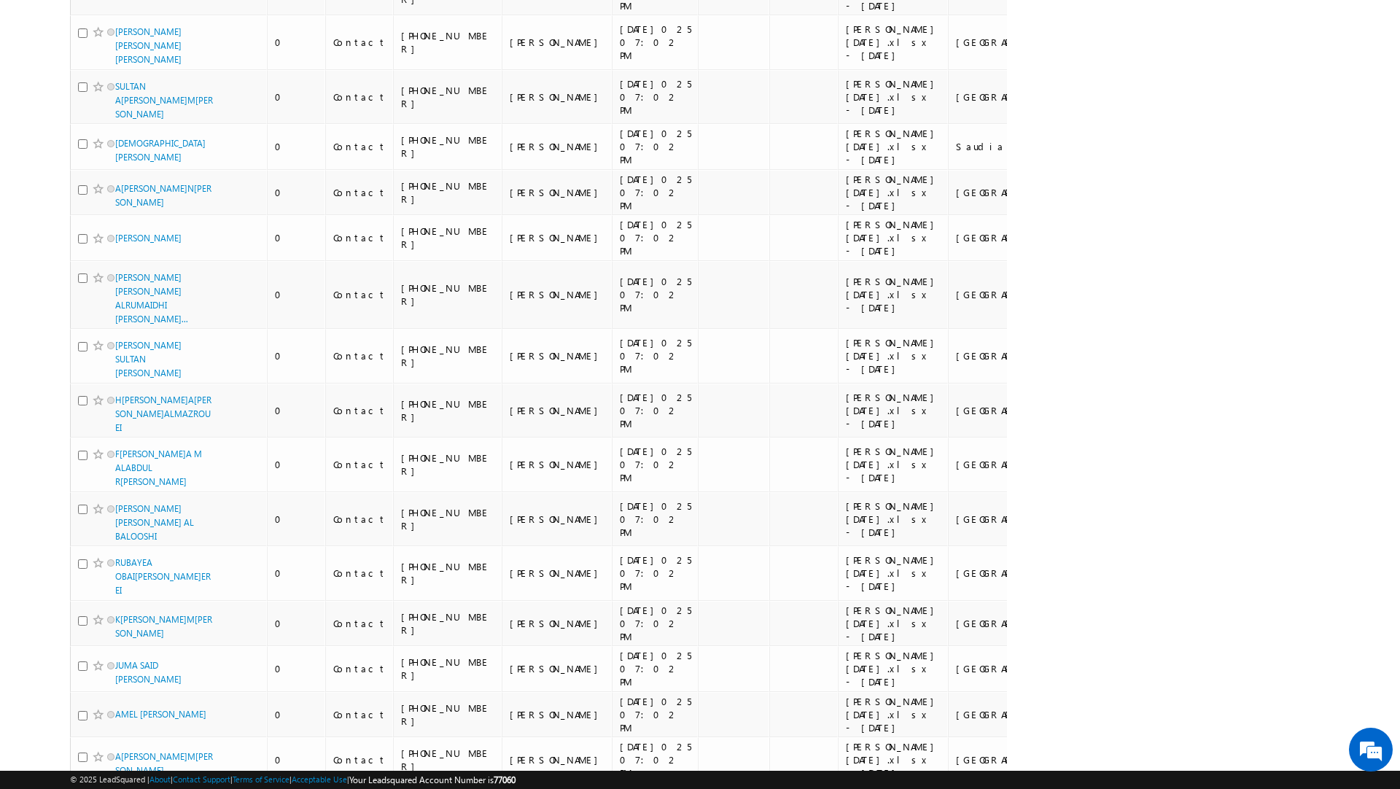
scroll to position [0, 0]
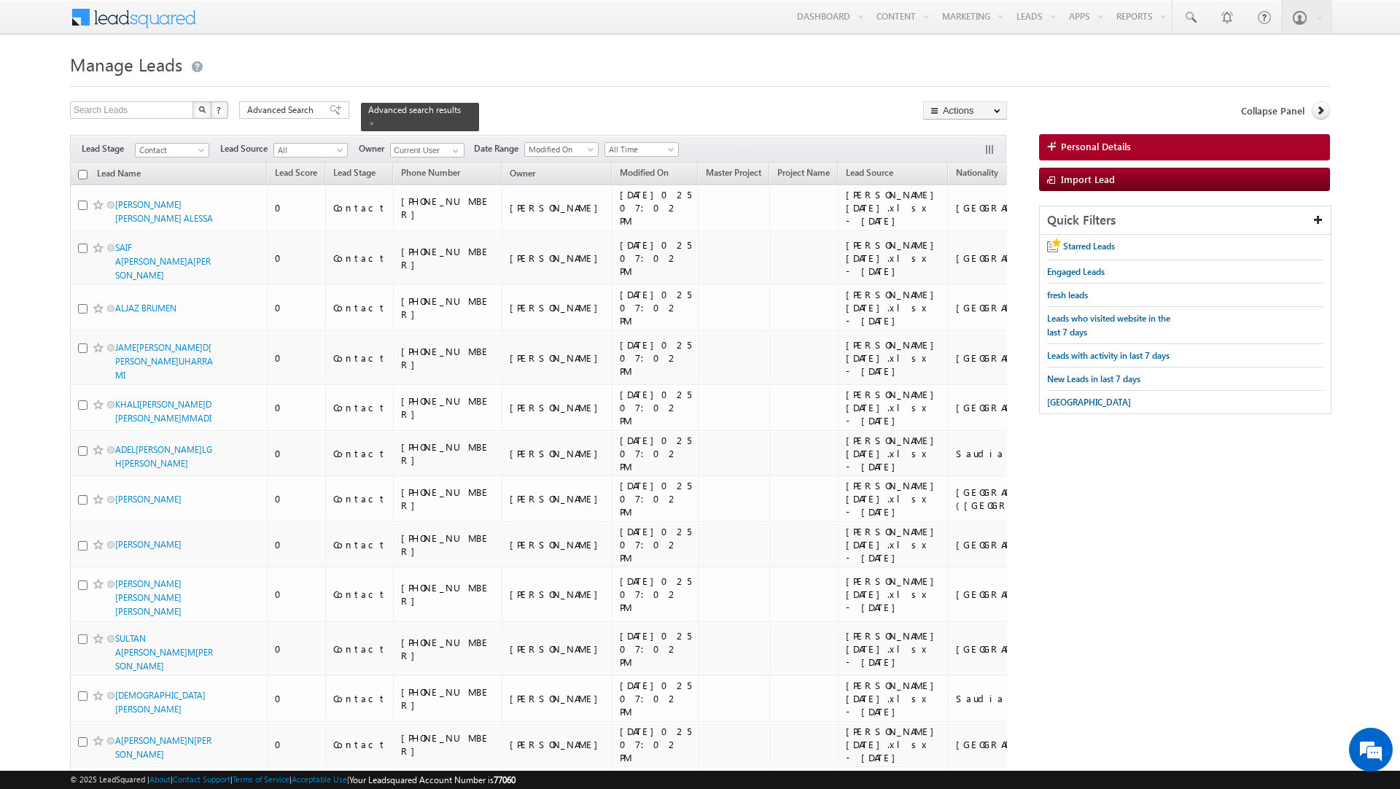
click at [81, 170] on input "checkbox" at bounding box center [82, 174] width 9 height 9
checkbox input "true"
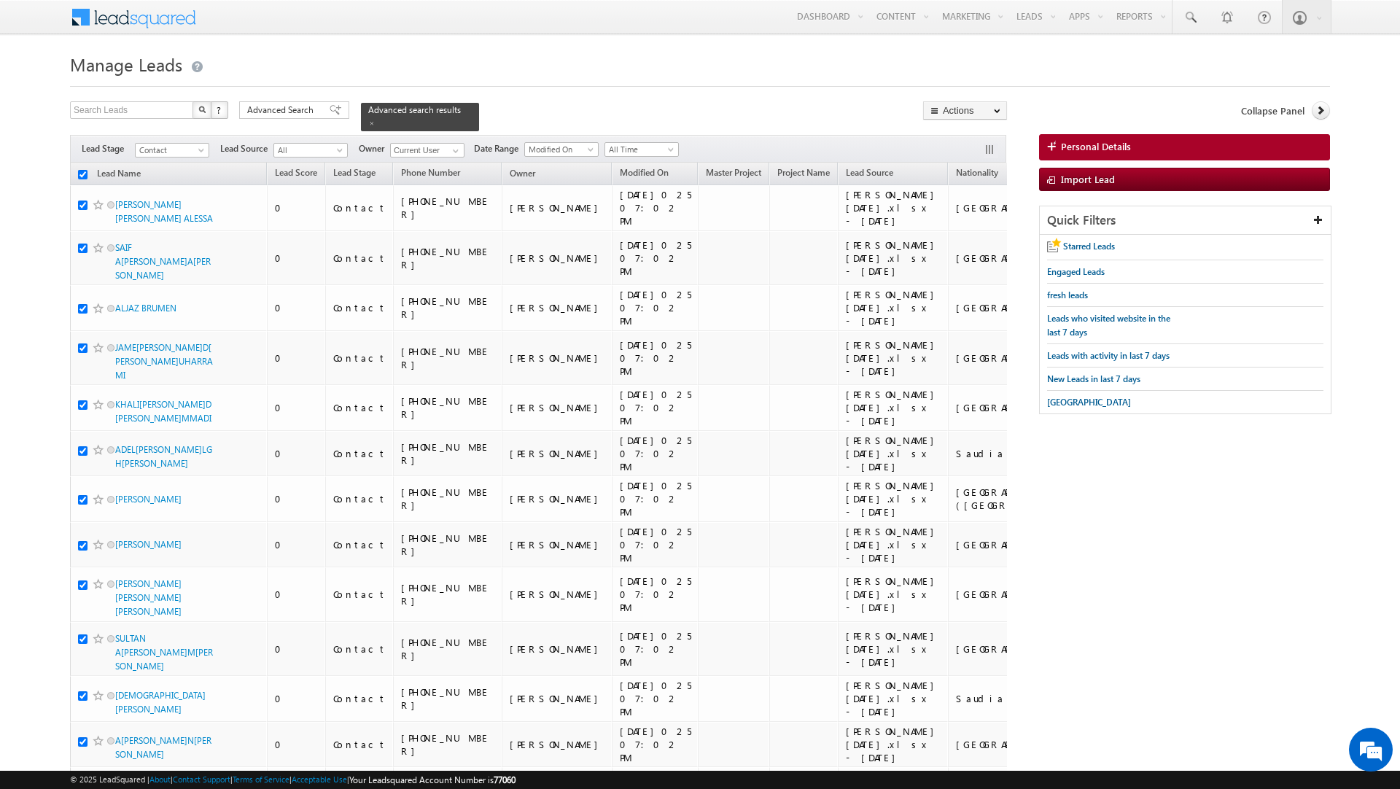
checkbox input "true"
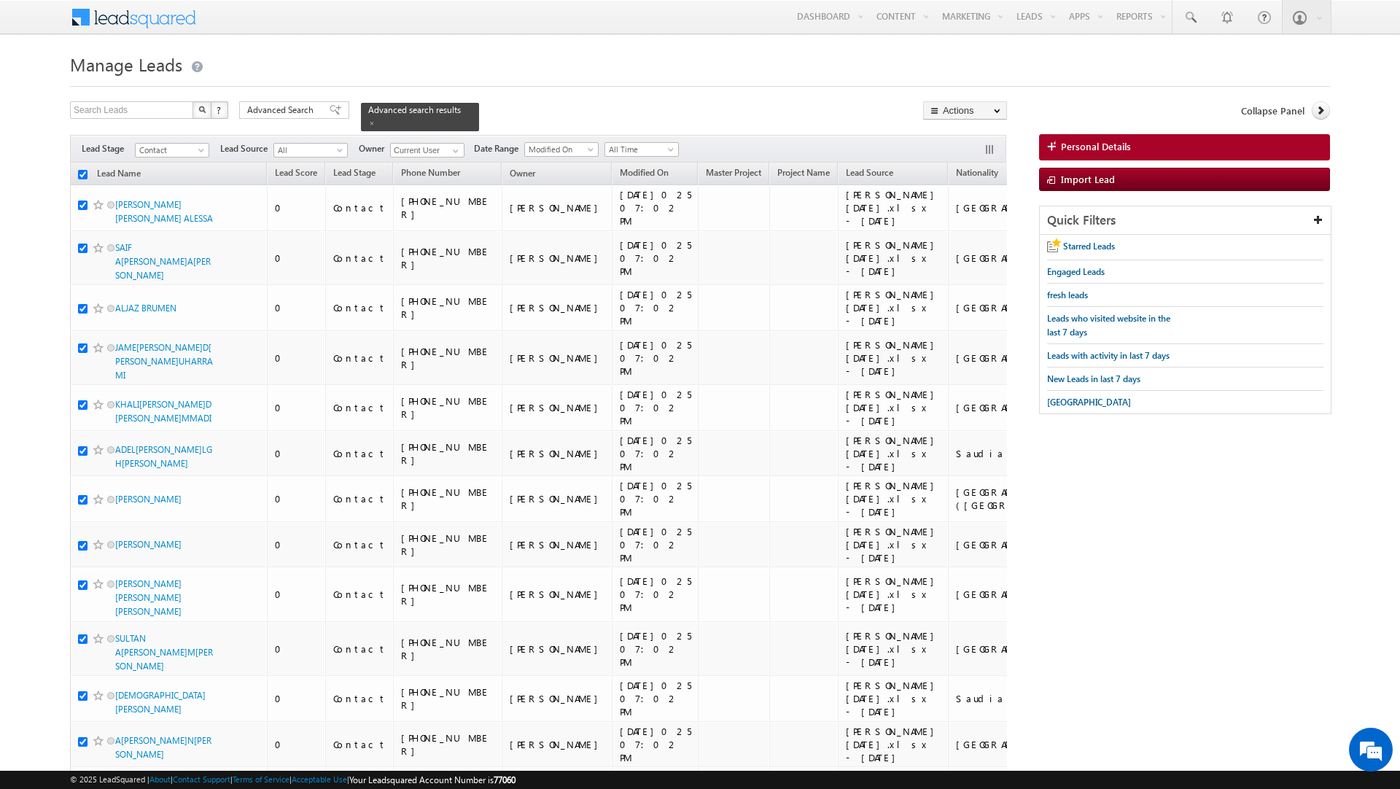
checkbox input "true"
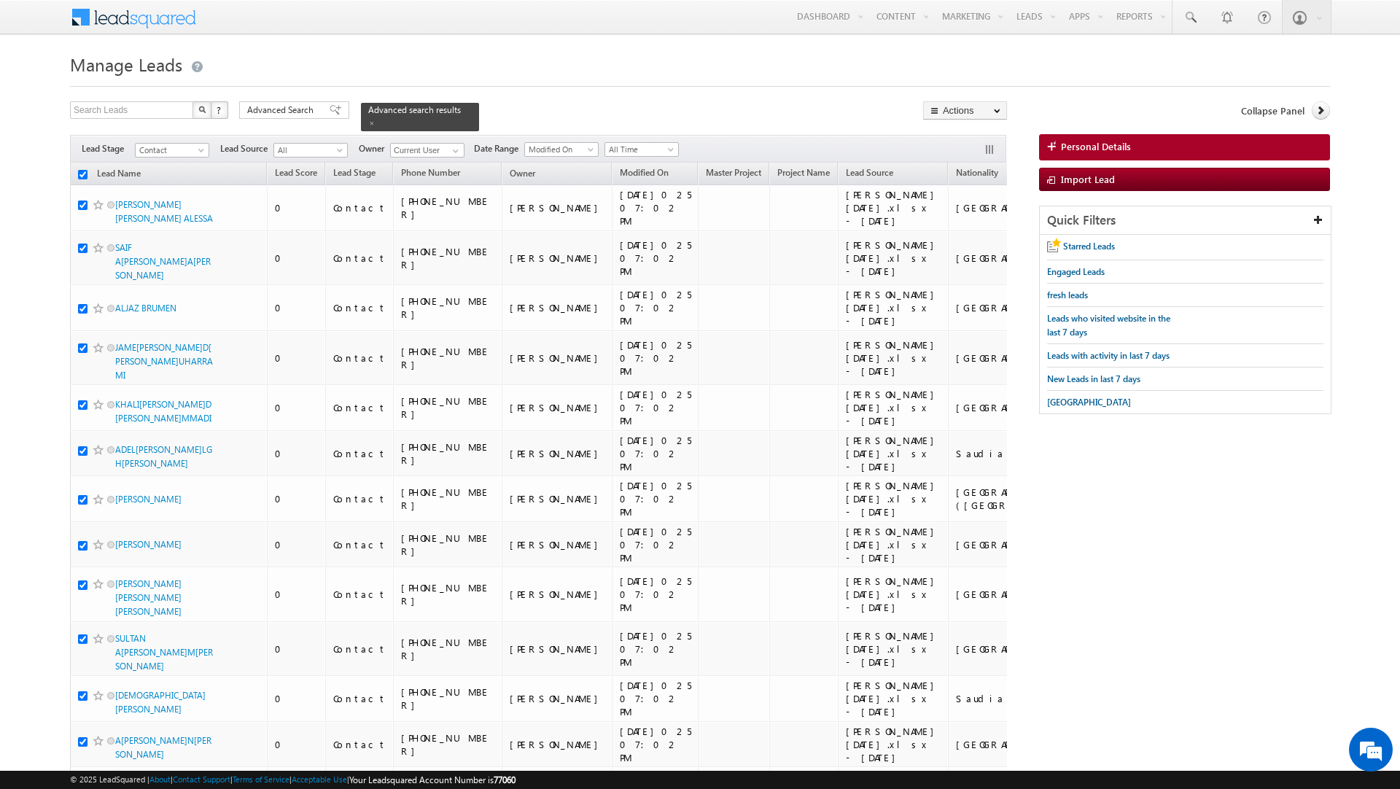
checkbox input "true"
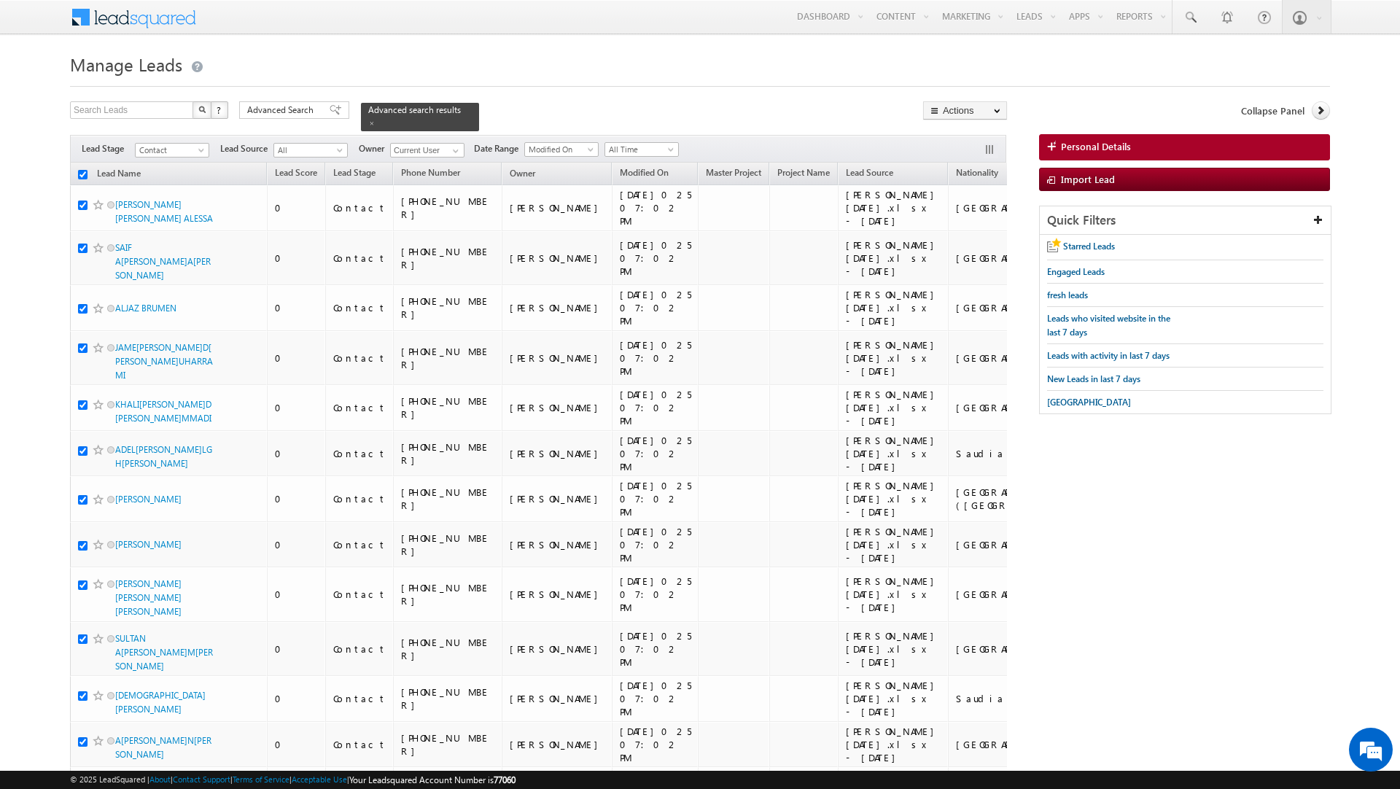
checkbox input "true"
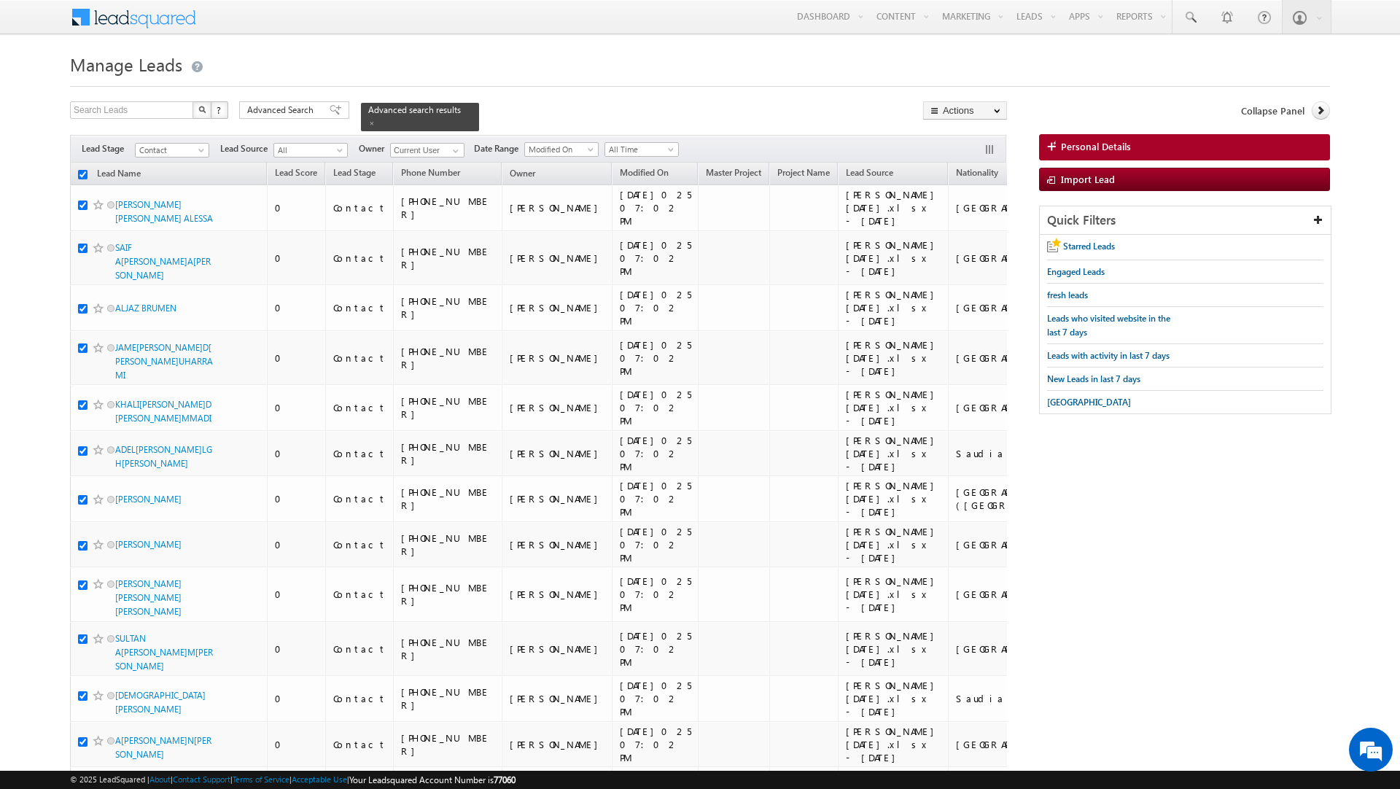
checkbox input "true"
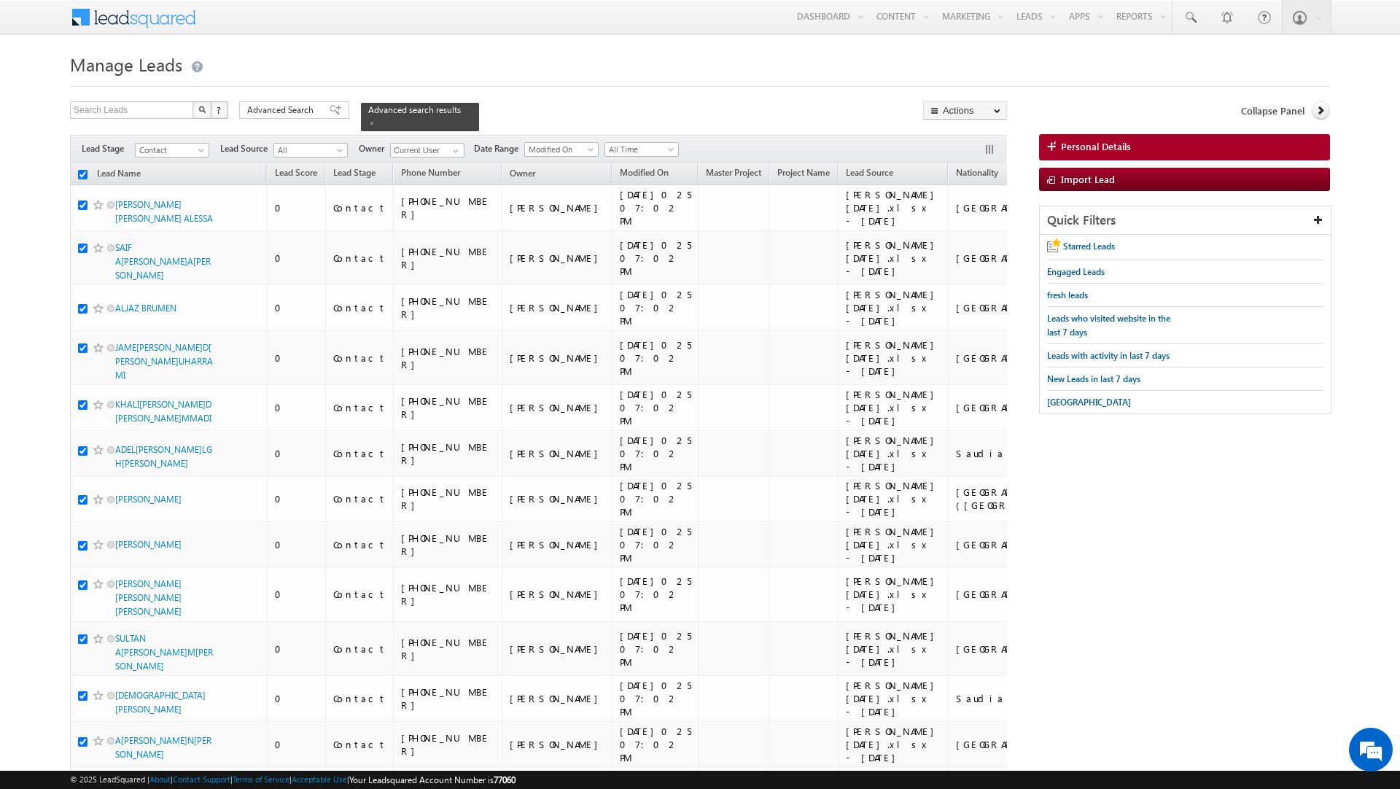
checkbox input "true"
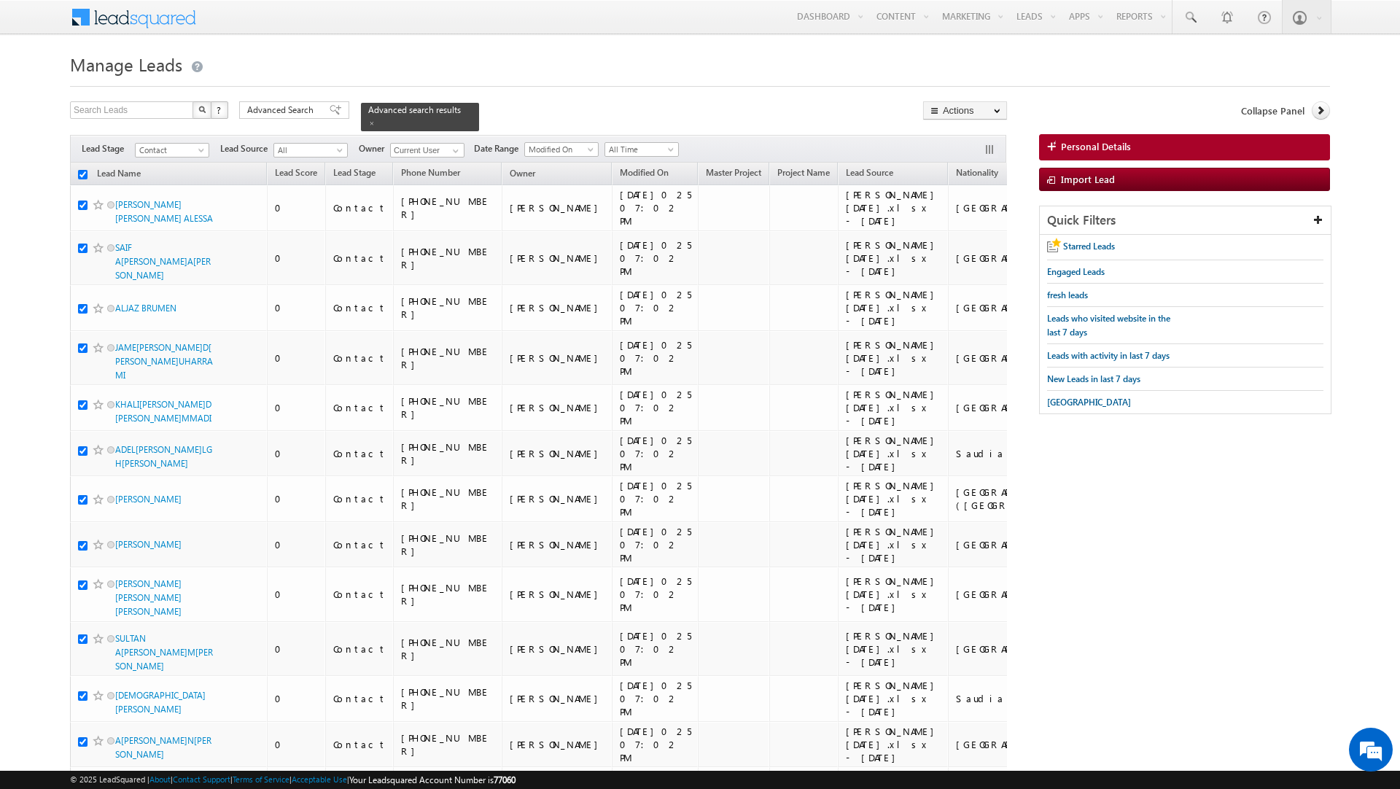
checkbox input "true"
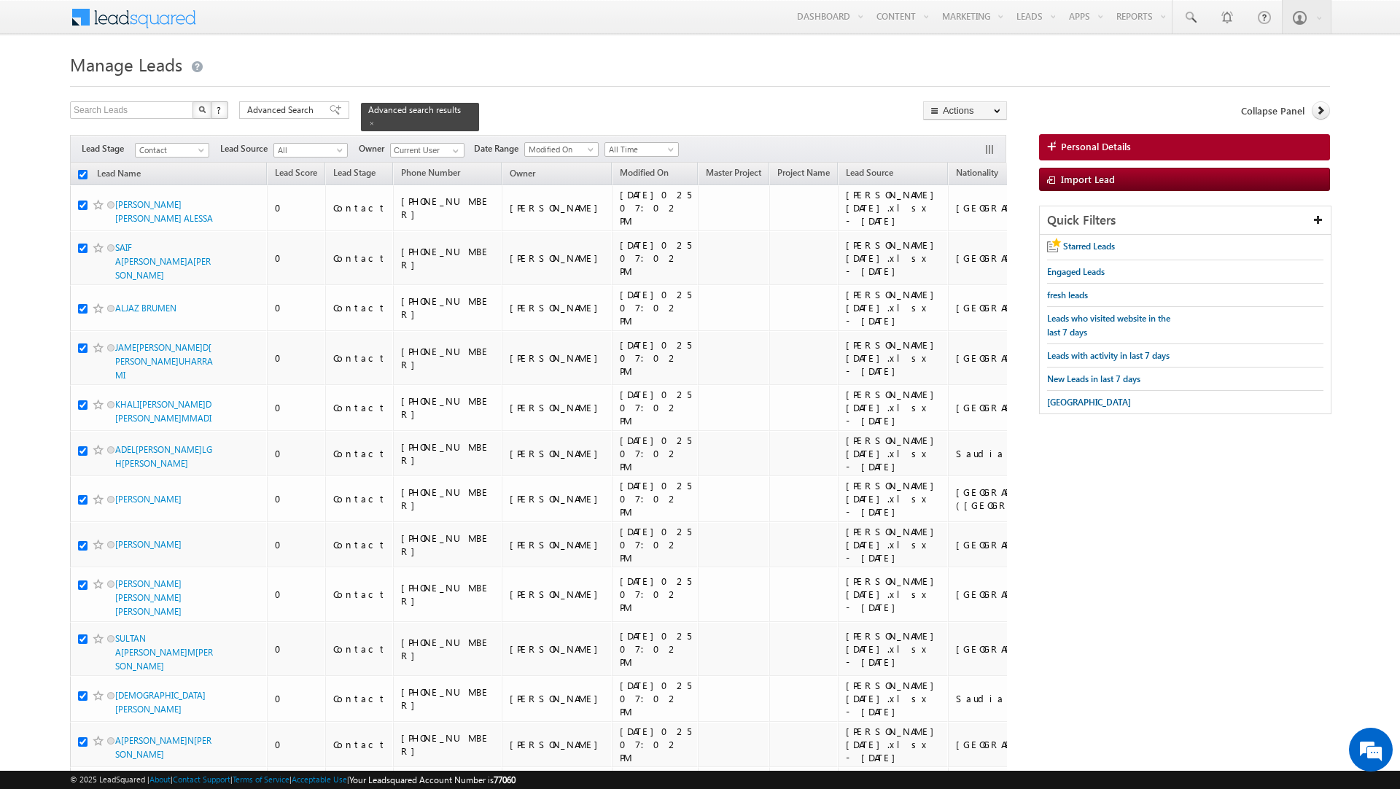
checkbox input "true"
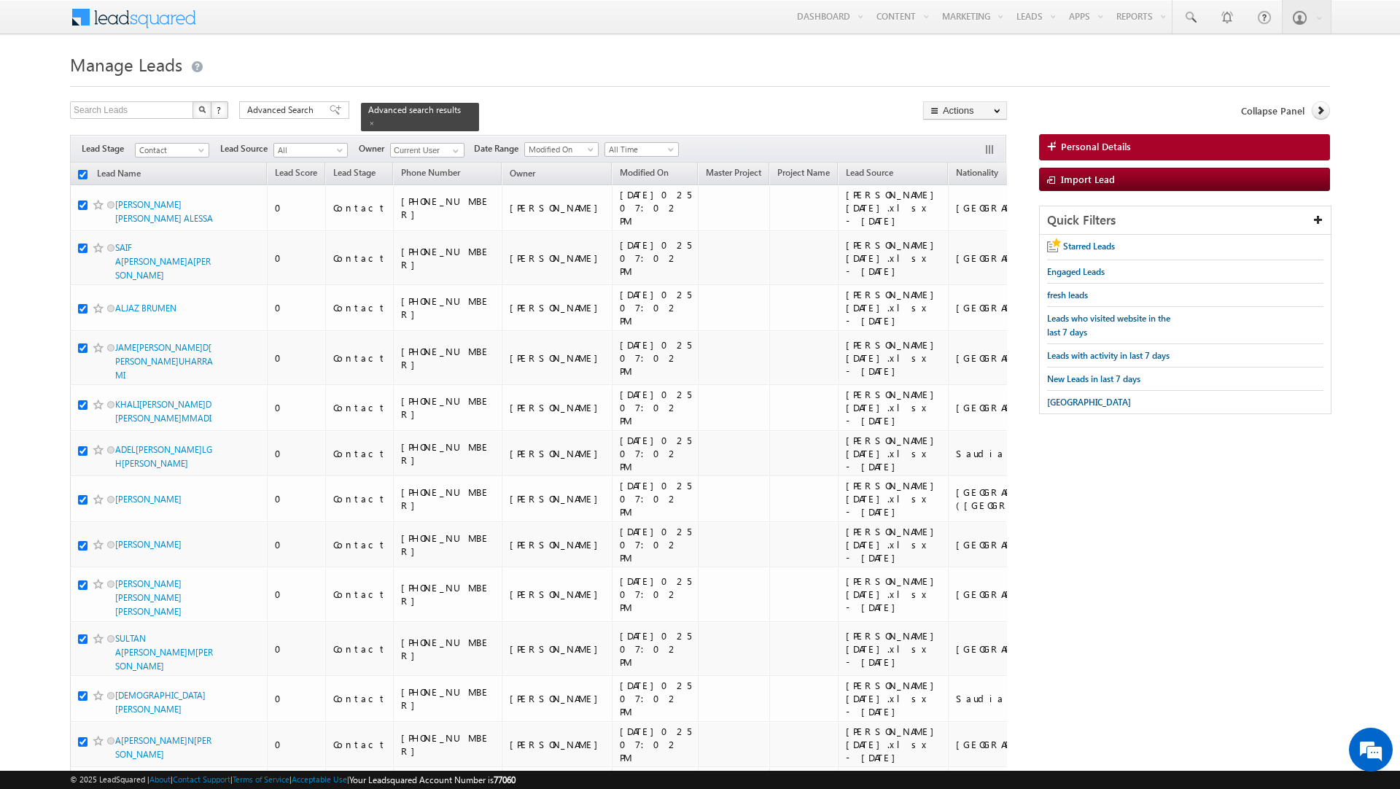
checkbox input "true"
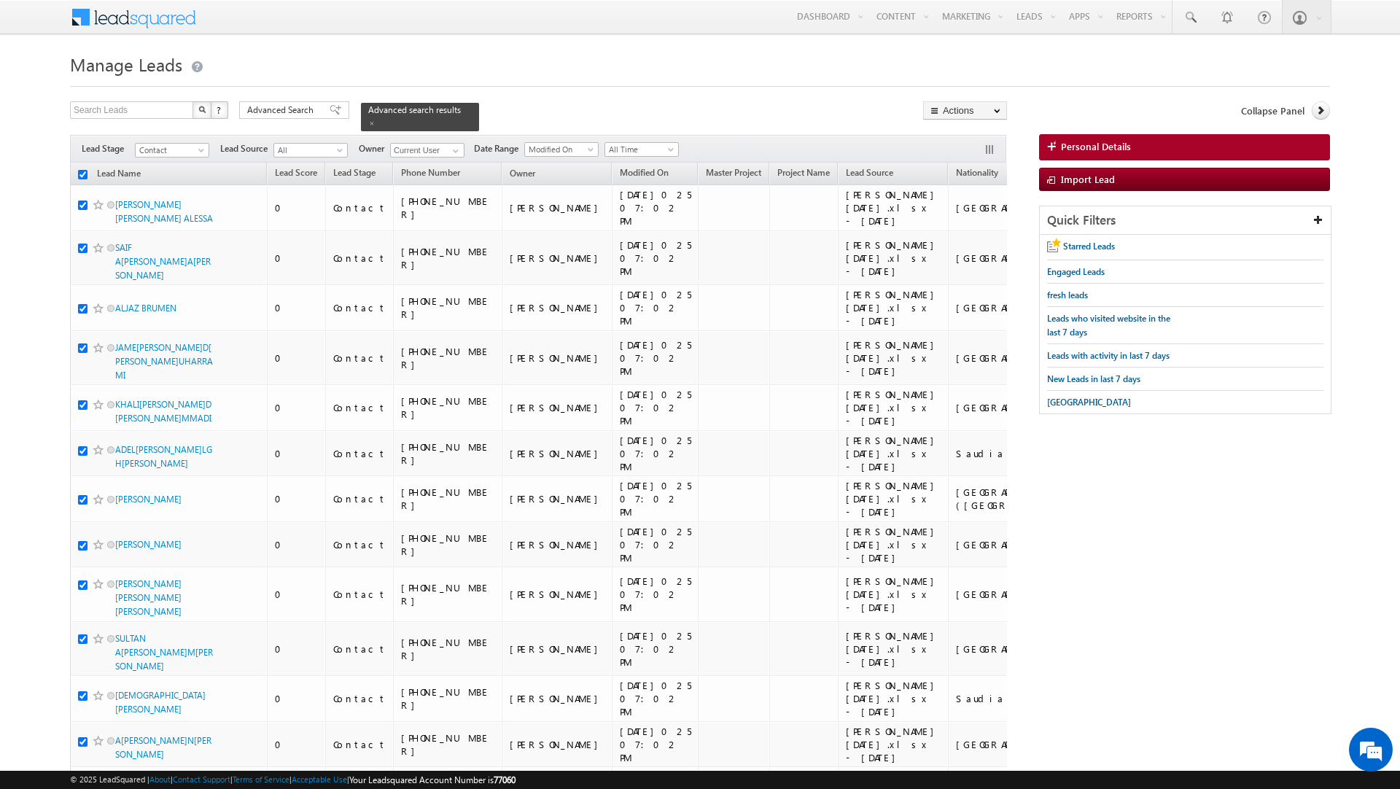
checkbox input "true"
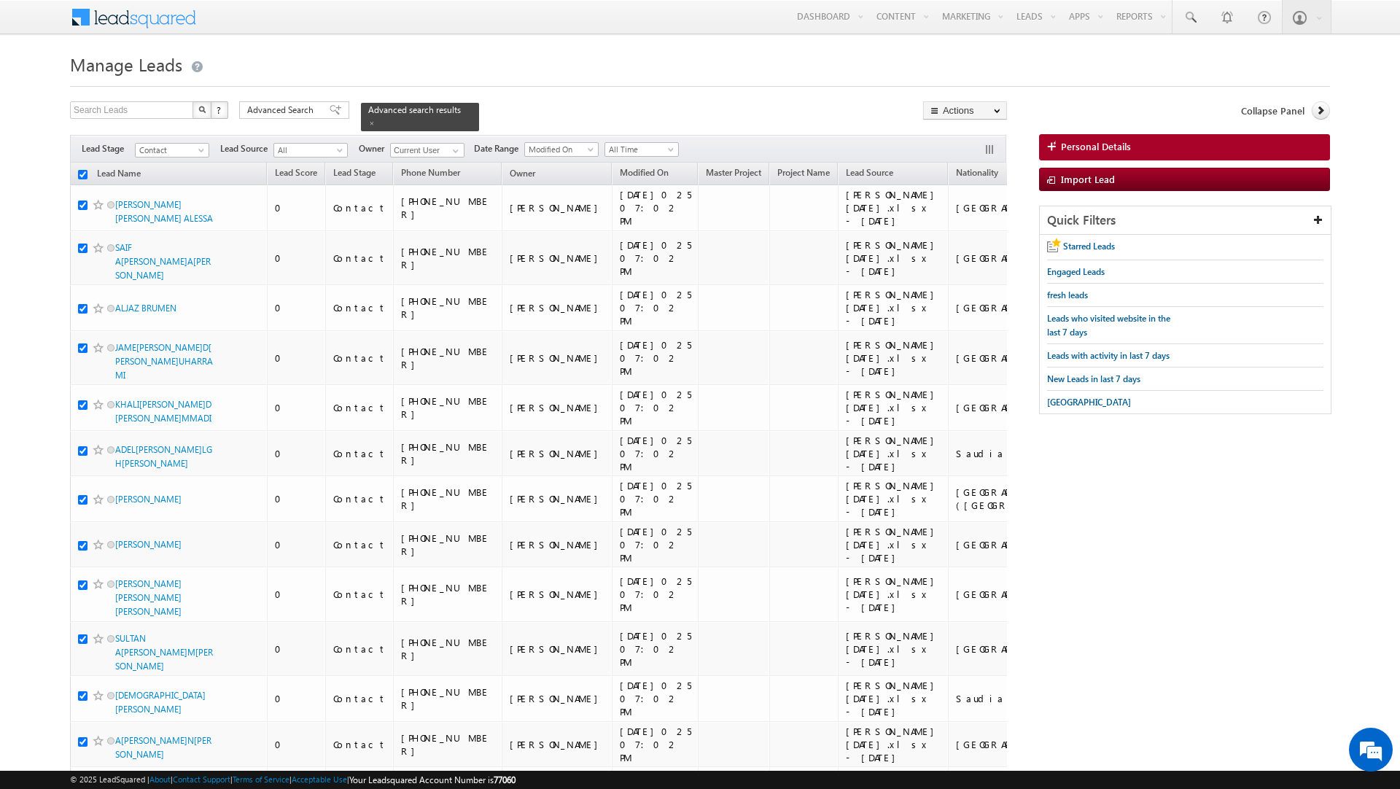
checkbox input "true"
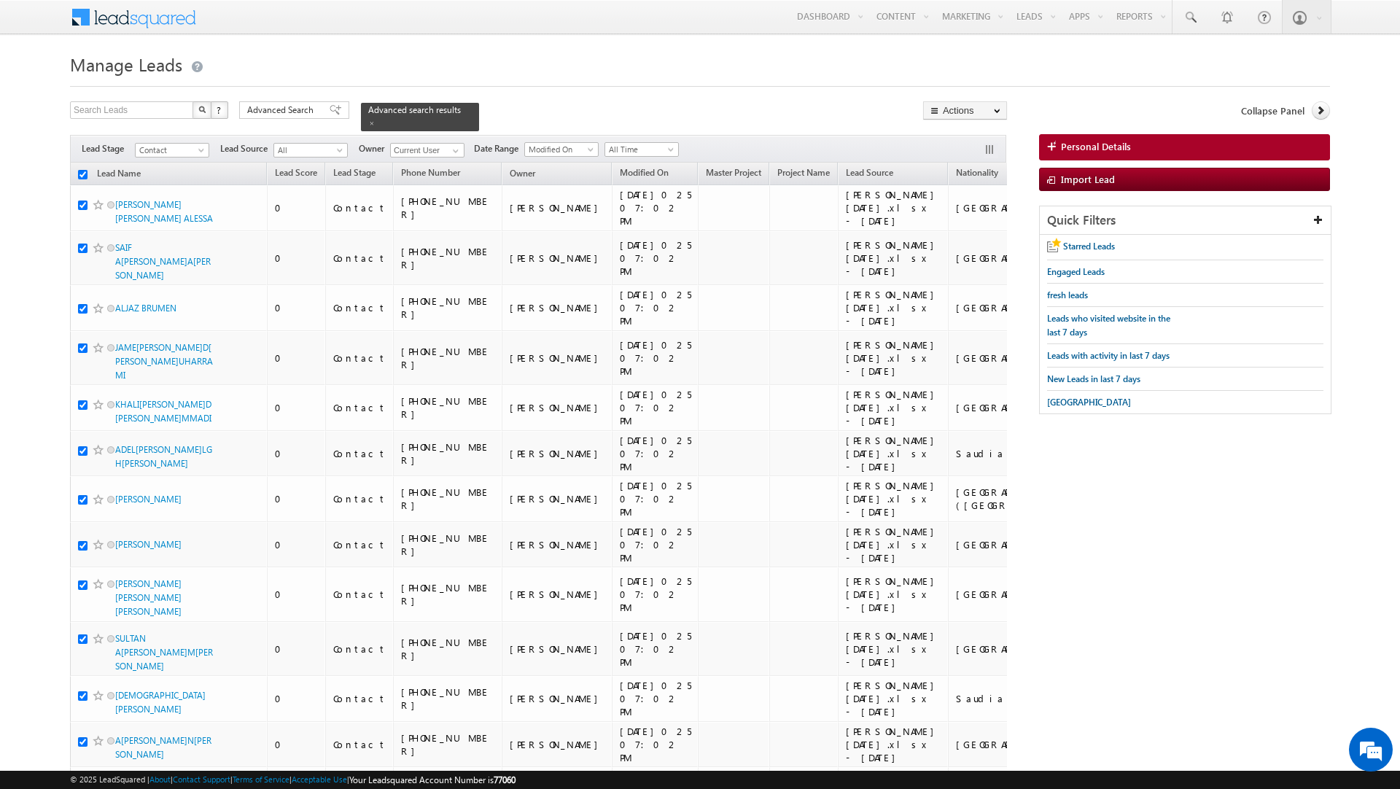
checkbox input "true"
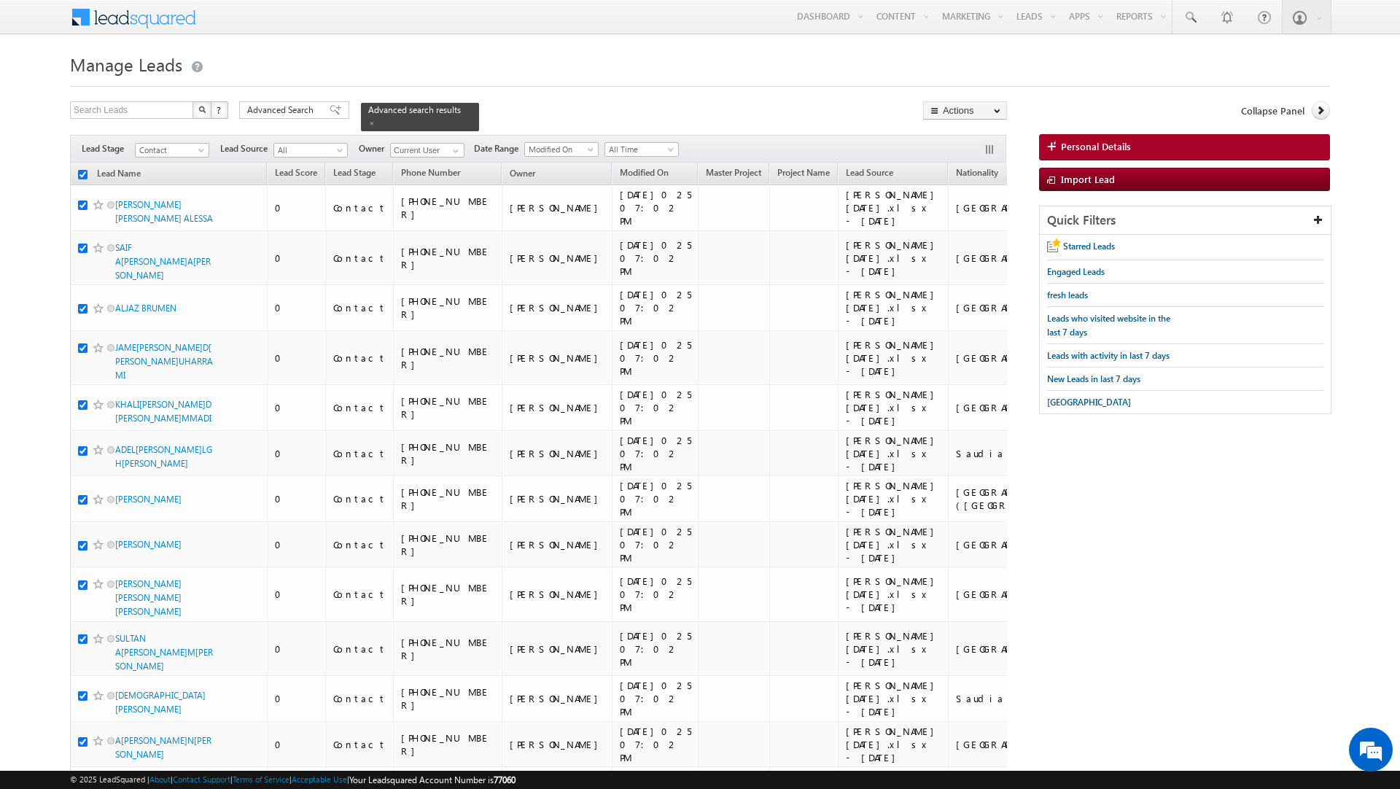
checkbox input "true"
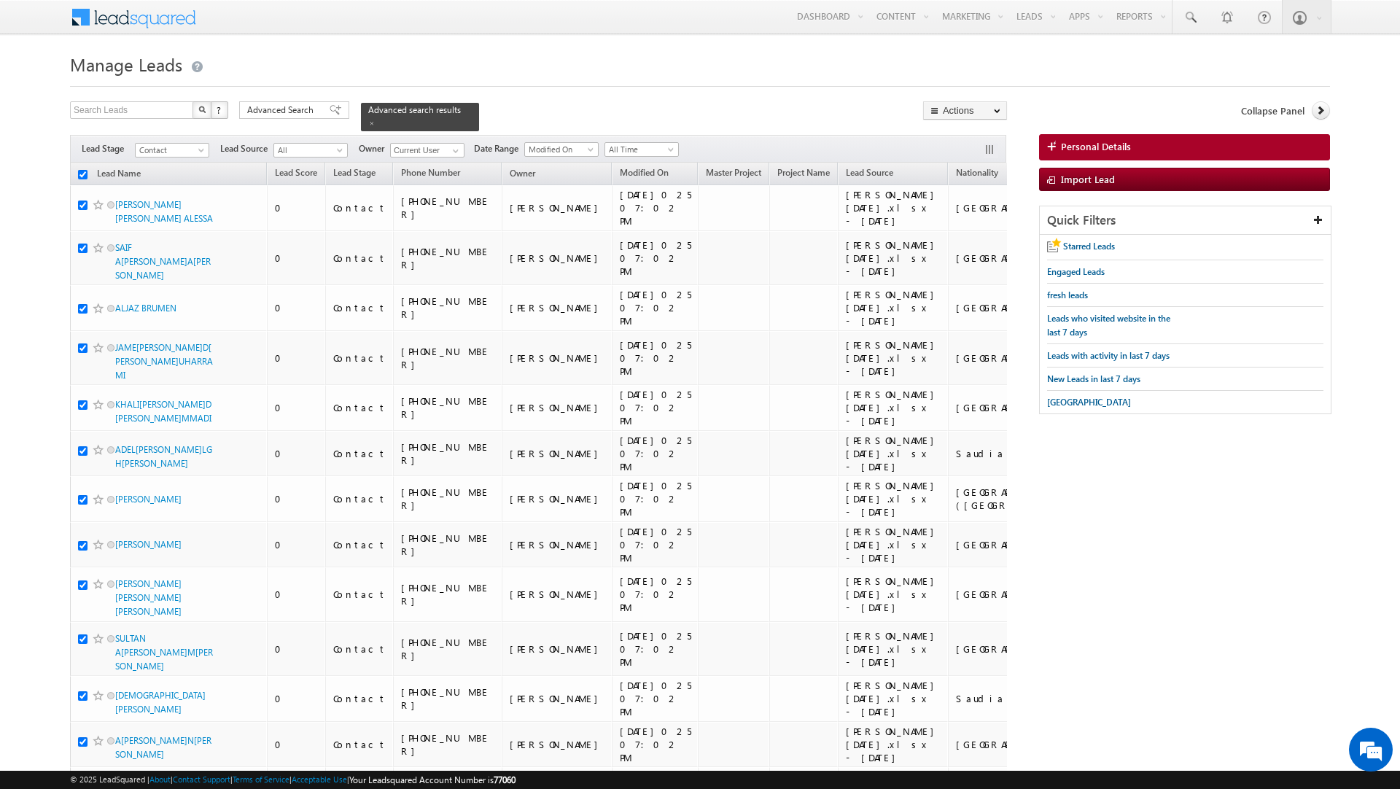
checkbox input "true"
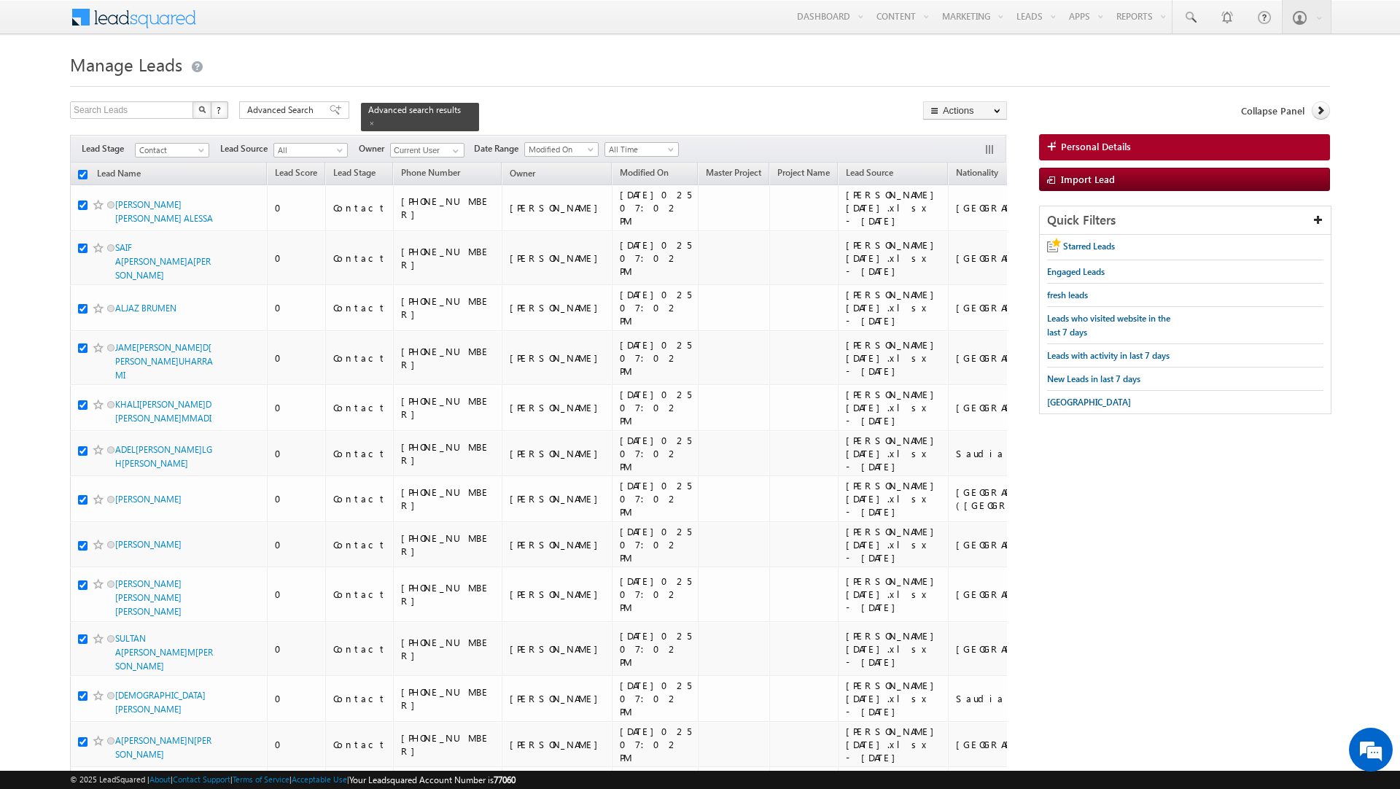
checkbox input "true"
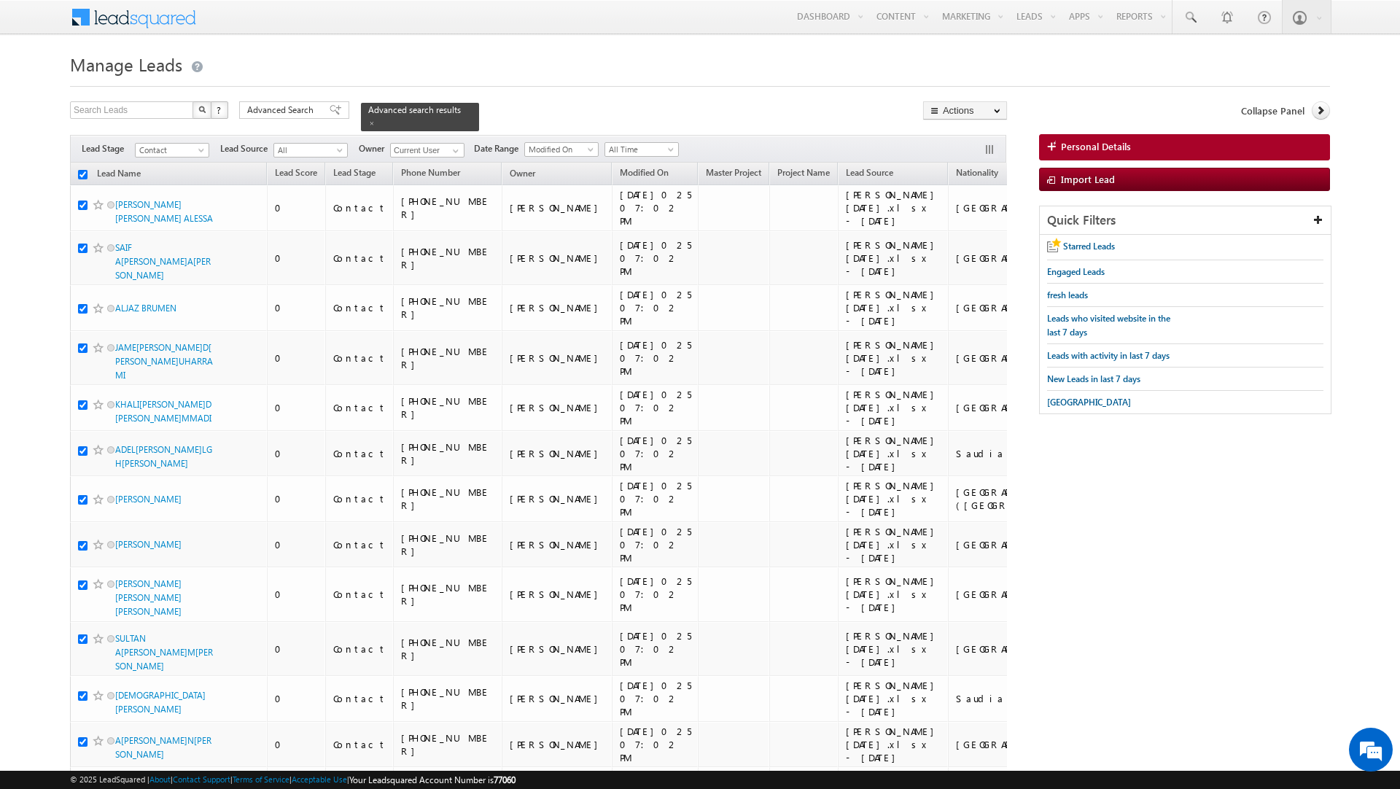
checkbox input "true"
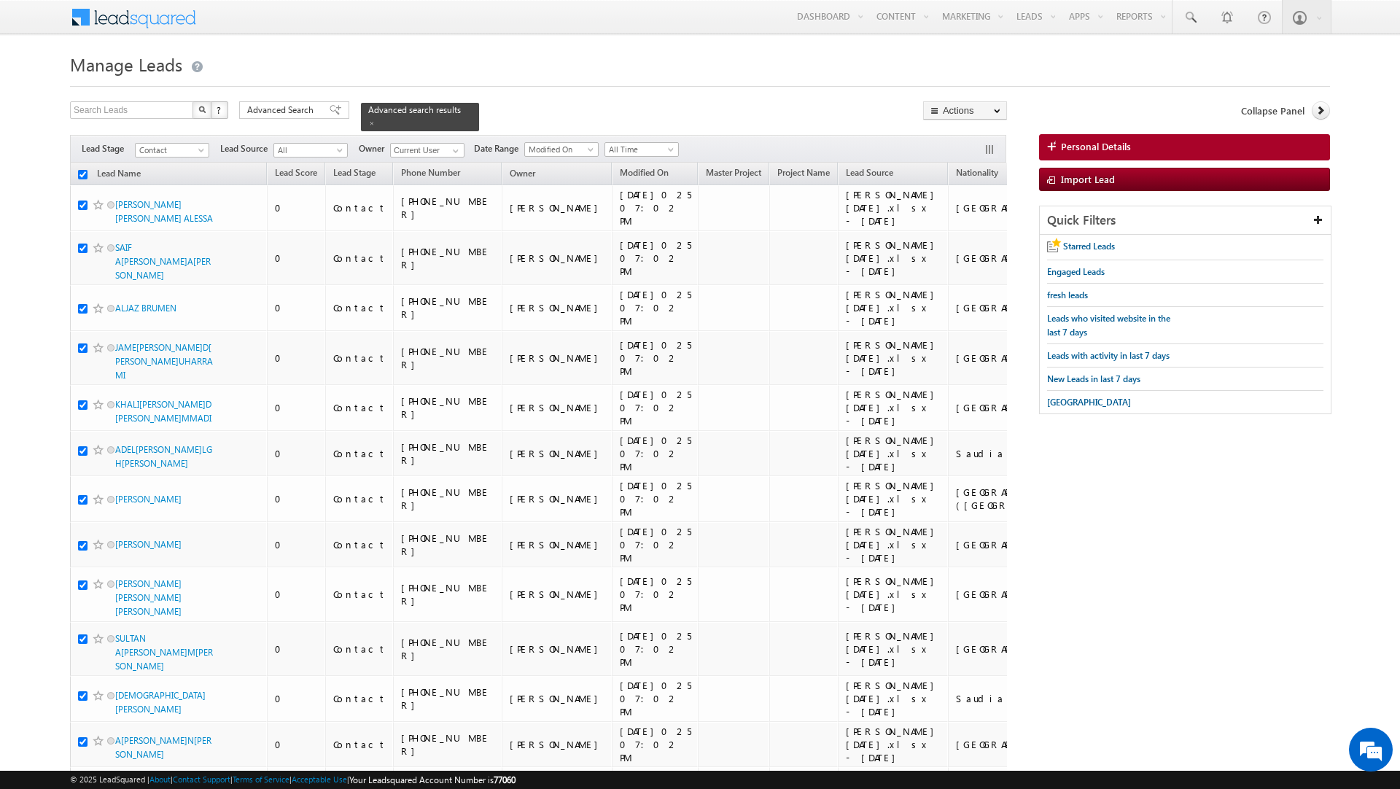
checkbox input "true"
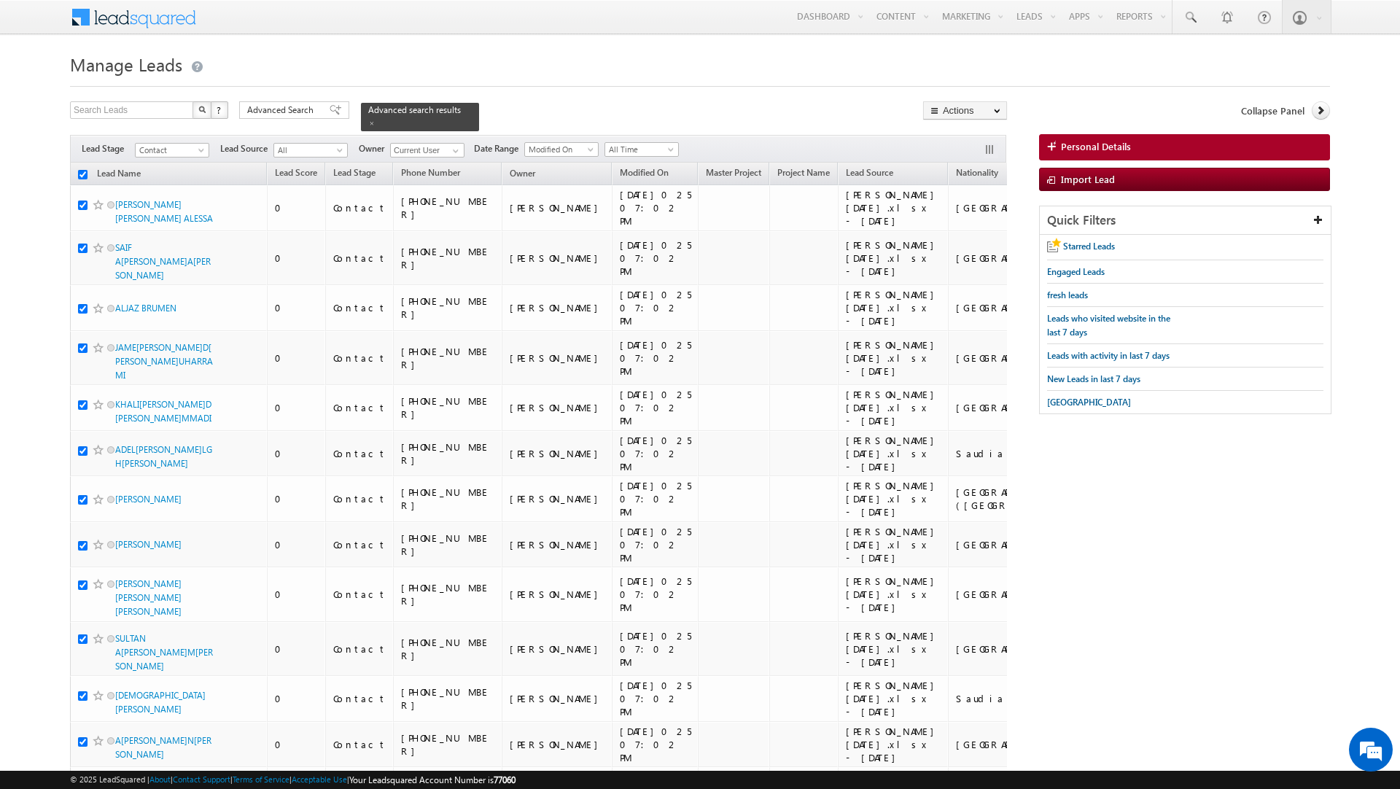
checkbox input "true"
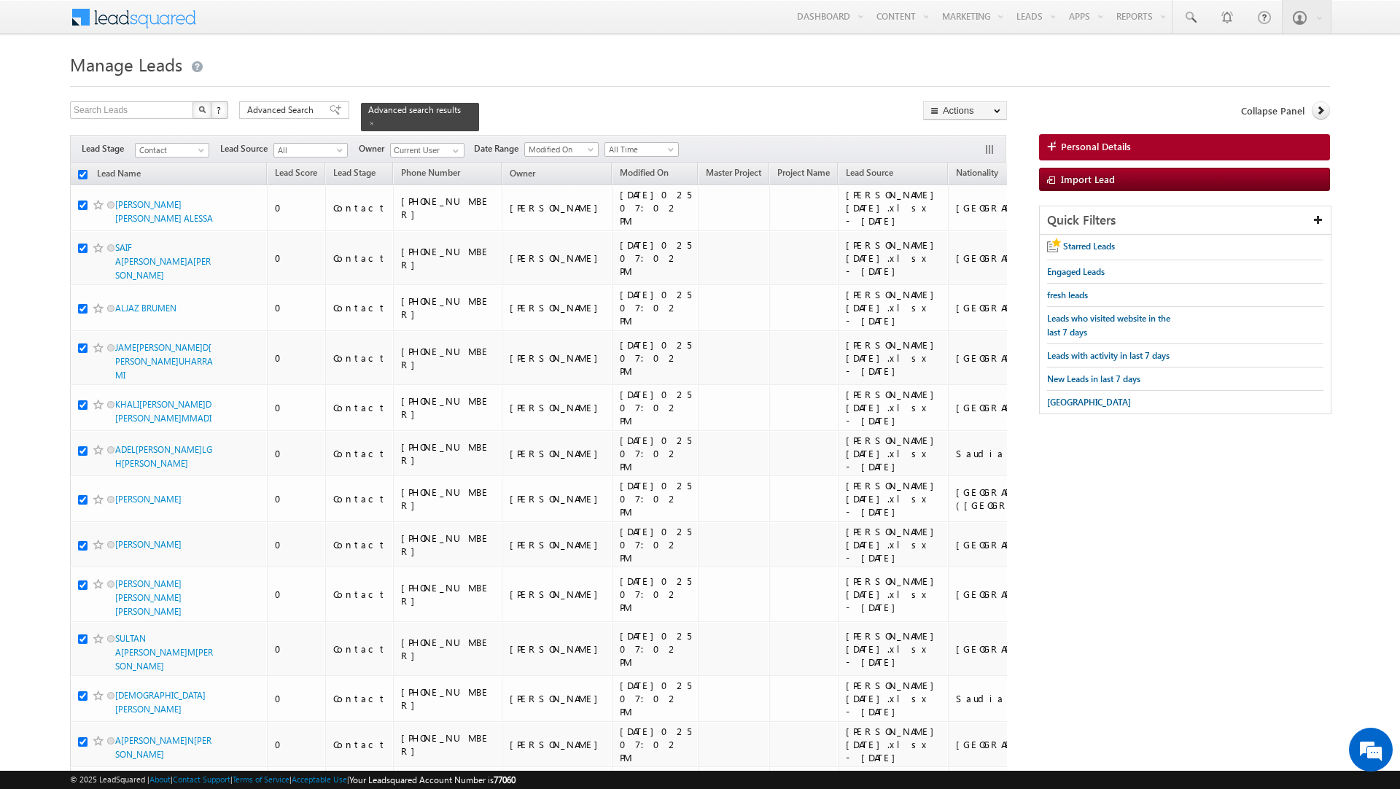
checkbox input "true"
click at [951, 233] on link "Change Owner" at bounding box center [965, 235] width 82 height 17
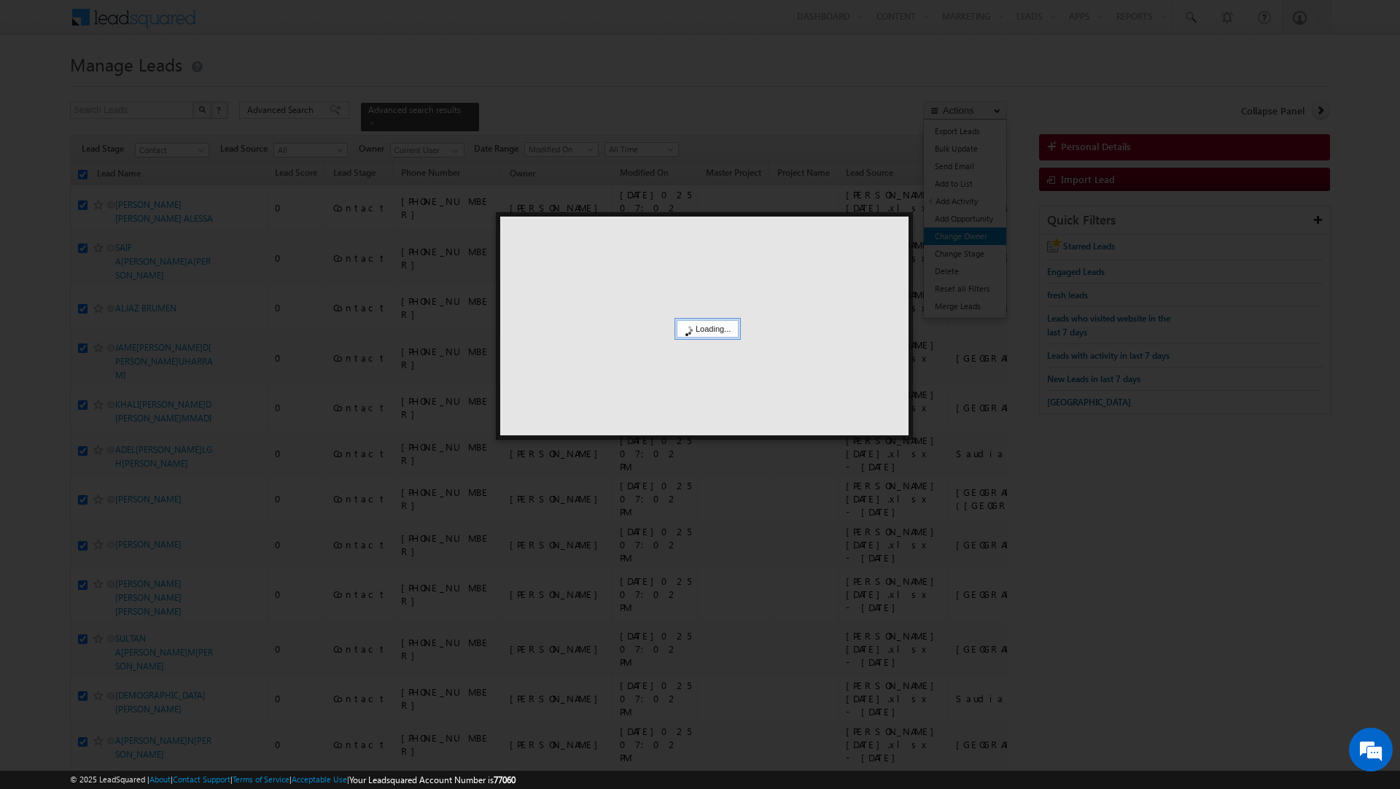
click at [951, 233] on div at bounding box center [700, 394] width 1400 height 789
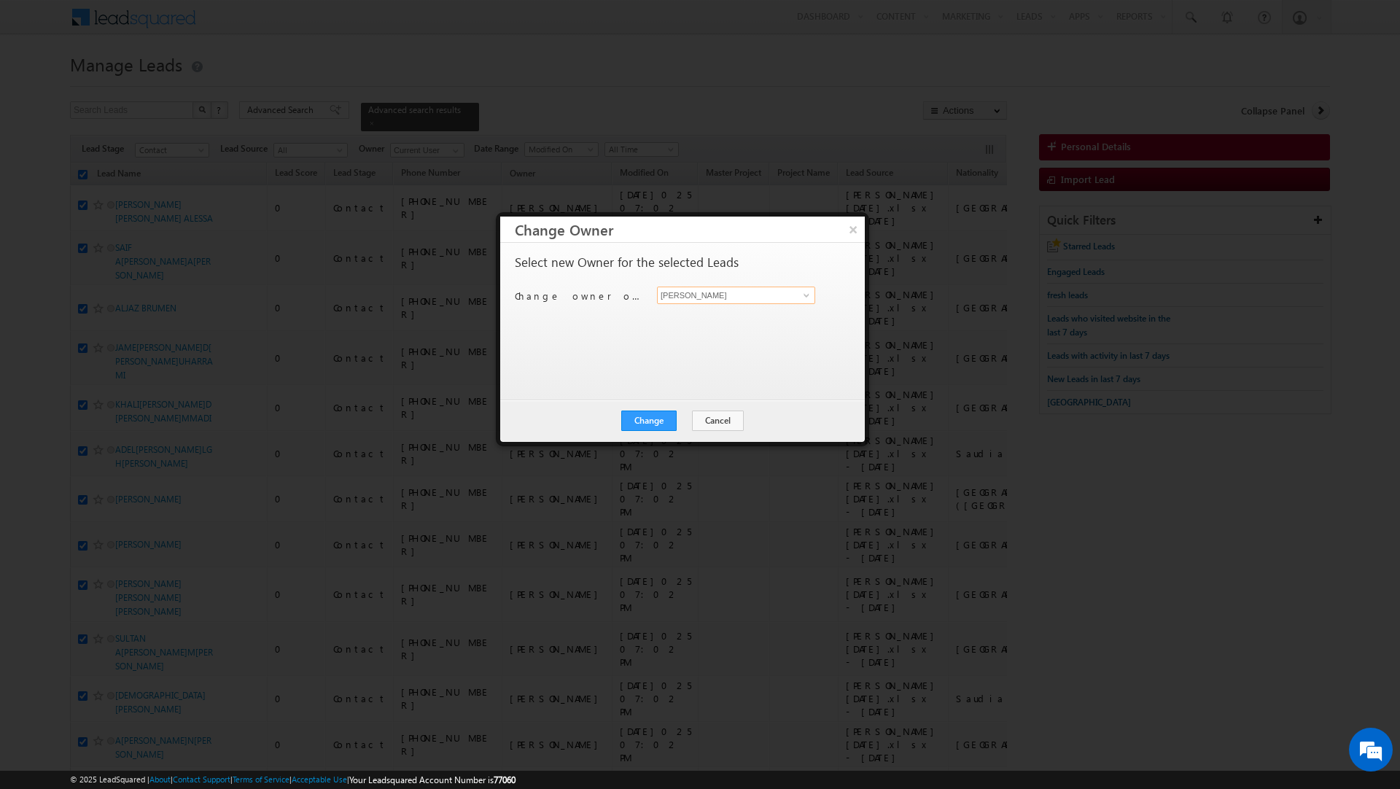
click at [712, 303] on input "[PERSON_NAME]" at bounding box center [736, 295] width 158 height 17
click at [779, 323] on span "[EMAIL_ADDRESS][DOMAIN_NAME]" at bounding box center [728, 324] width 131 height 11
click at [655, 420] on button "Change" at bounding box center [648, 421] width 55 height 20
click at [682, 420] on button "Close" at bounding box center [684, 421] width 47 height 20
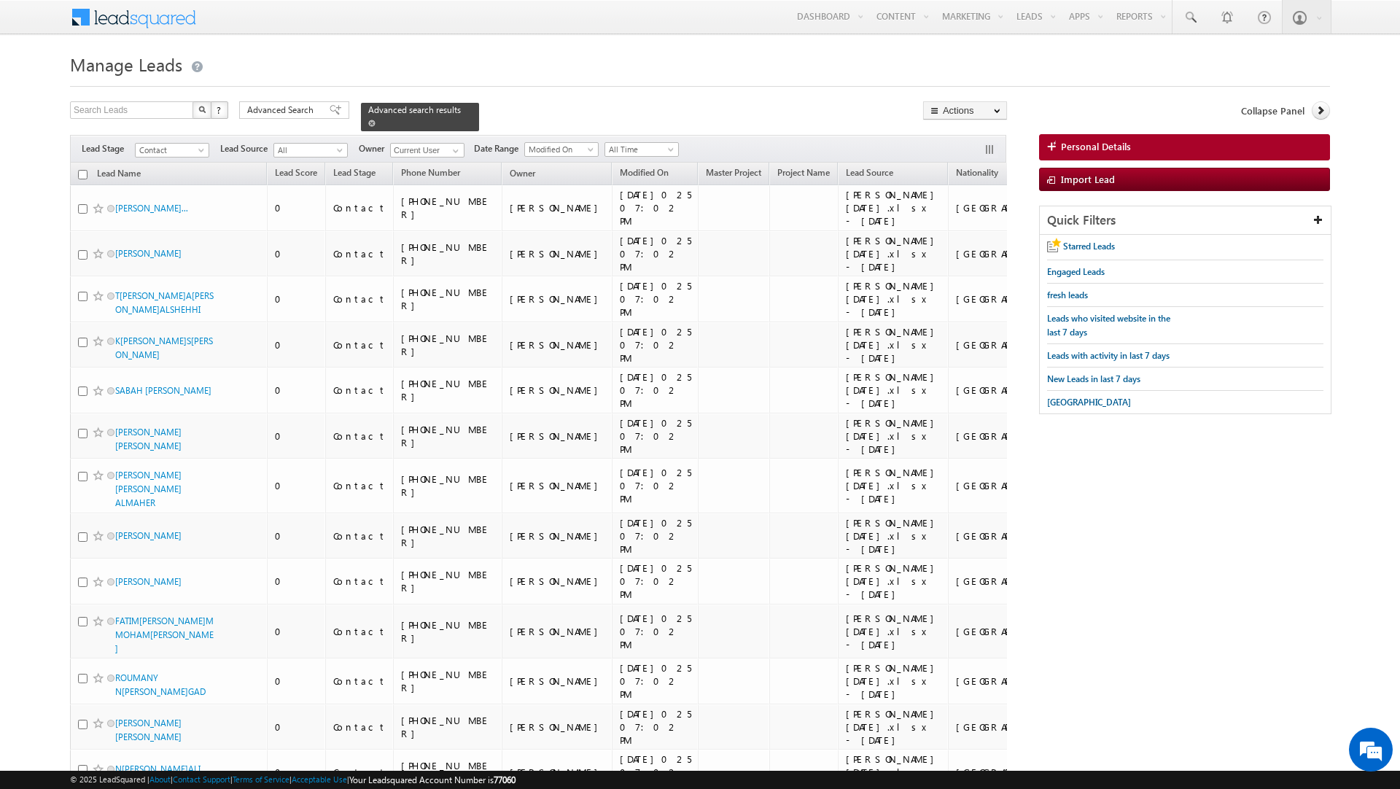
click at [376, 120] on span at bounding box center [371, 123] width 7 height 7
